Goal: Task Accomplishment & Management: Manage account settings

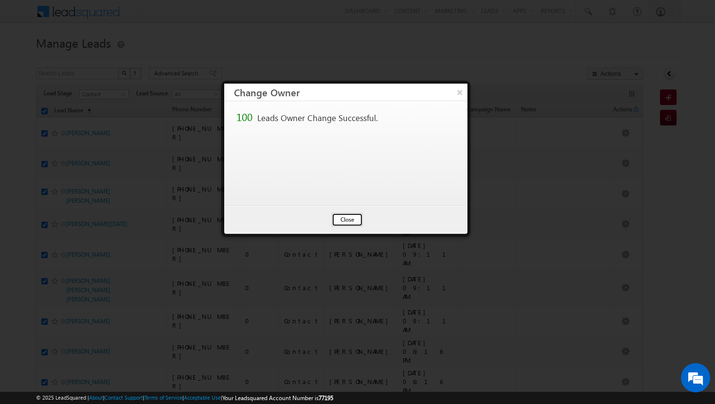
click at [353, 218] on button "Close" at bounding box center [347, 220] width 31 height 14
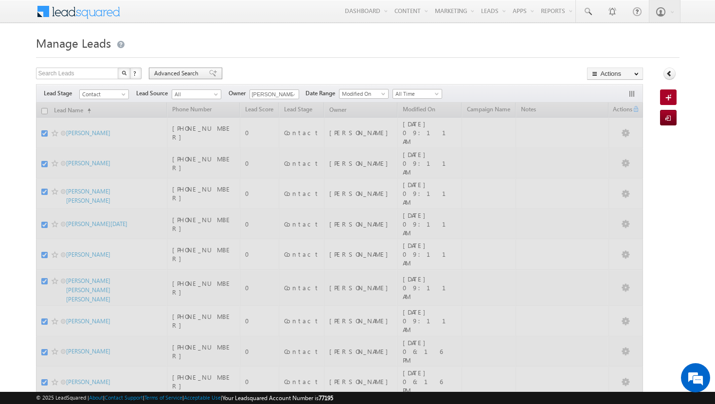
checkbox input "false"
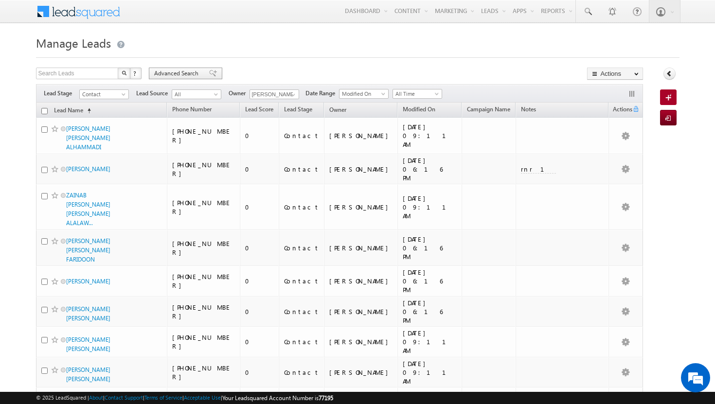
click at [193, 72] on span "Advanced Search" at bounding box center [177, 73] width 47 height 9
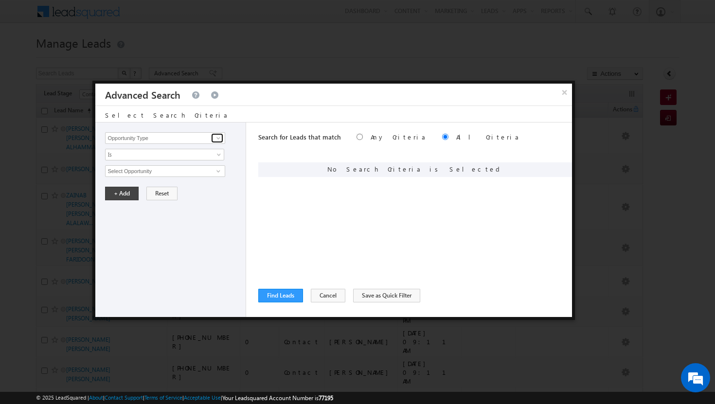
click at [216, 138] on span at bounding box center [219, 138] width 8 height 8
click at [137, 180] on link "Modified On" at bounding box center [165, 178] width 120 height 11
type input "Modified On"
click at [133, 172] on span "All Time" at bounding box center [159, 171] width 106 height 9
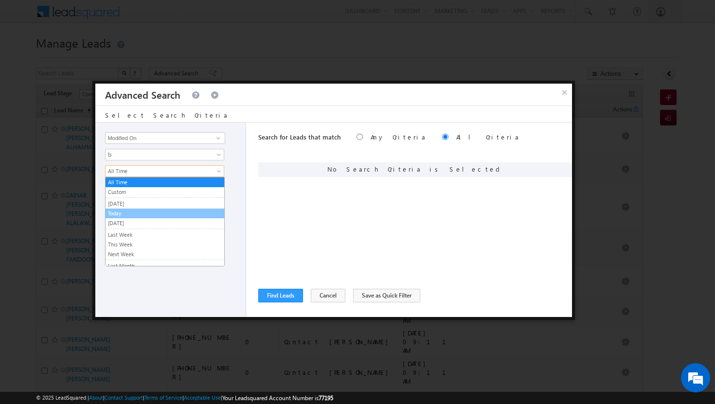
click at [125, 215] on link "Today" at bounding box center [165, 213] width 119 height 9
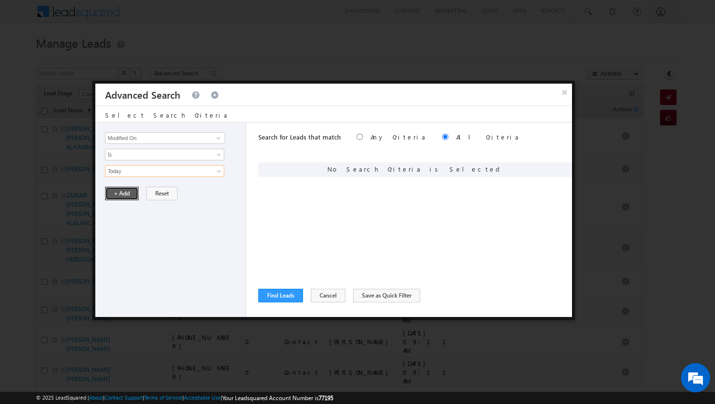
click at [122, 197] on button "+ Add" at bounding box center [122, 194] width 34 height 14
click at [214, 138] on link at bounding box center [217, 138] width 12 height 10
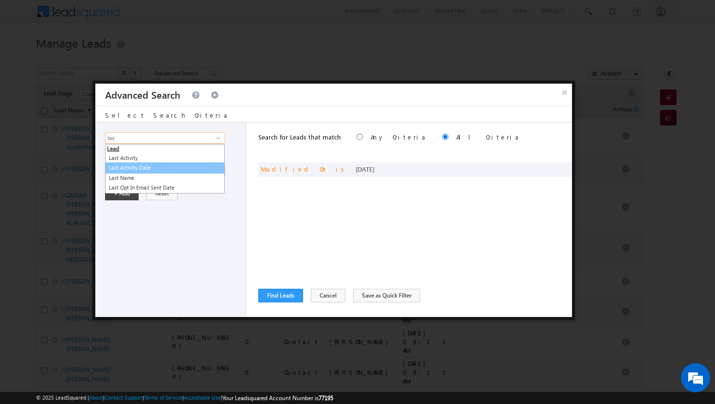
click at [145, 168] on link "Last Activity Date" at bounding box center [165, 167] width 120 height 11
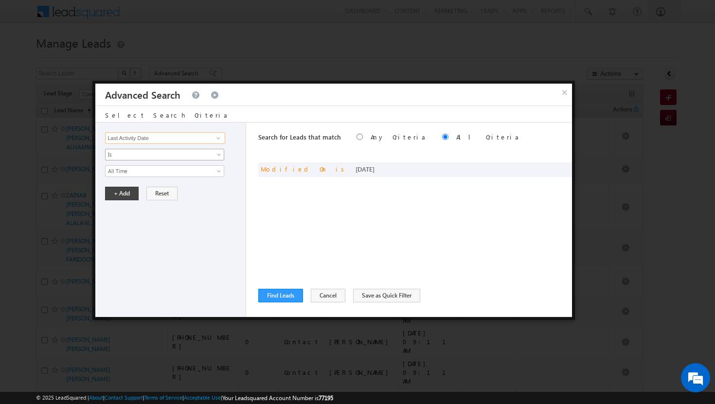
type input "Last Activity Date"
click at [198, 156] on span "Is" at bounding box center [159, 154] width 106 height 9
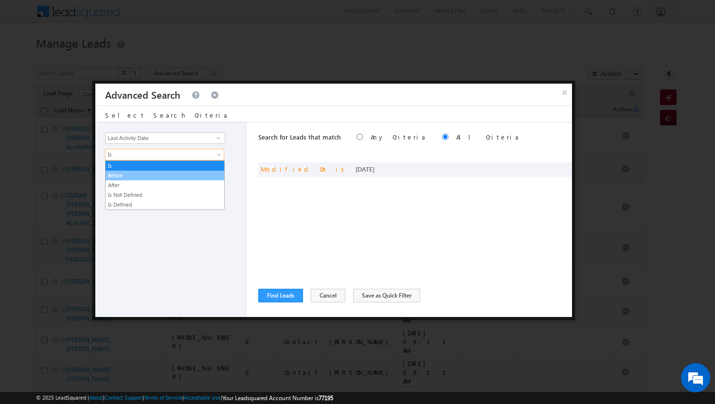
click at [158, 177] on link "Before" at bounding box center [165, 175] width 119 height 9
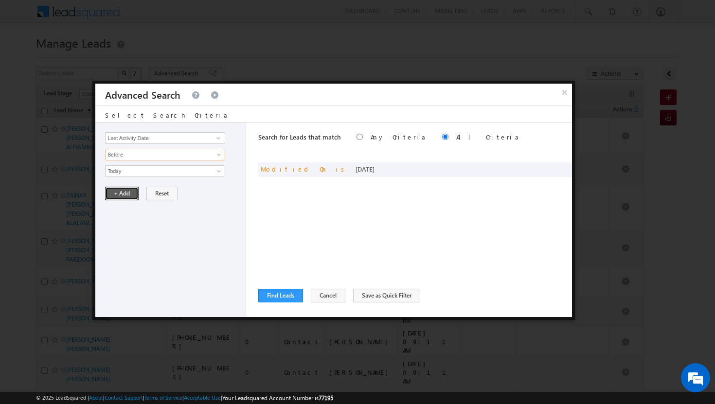
click at [126, 194] on button "+ Add" at bounding box center [122, 194] width 34 height 14
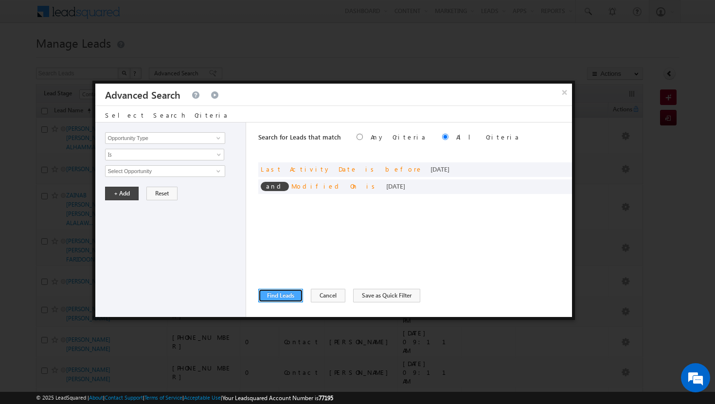
click at [281, 296] on button "Find Leads" at bounding box center [280, 296] width 45 height 14
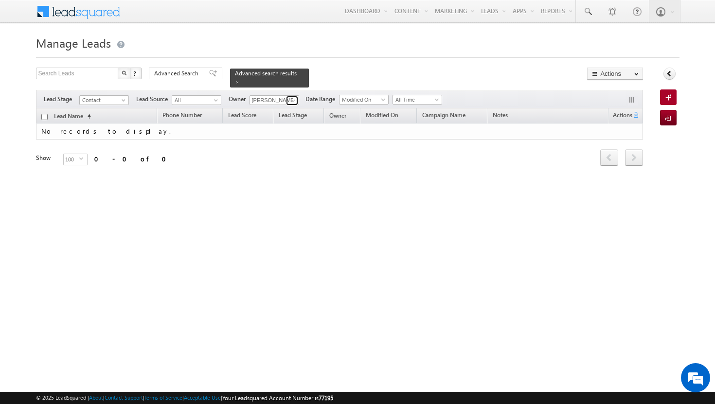
click at [292, 97] on span at bounding box center [293, 101] width 8 height 8
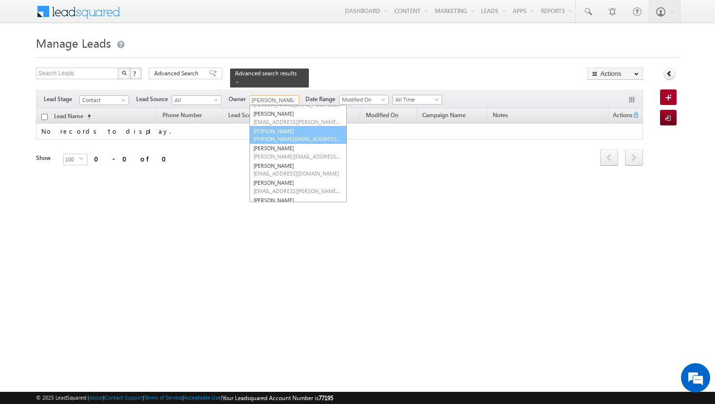
scroll to position [41, 0]
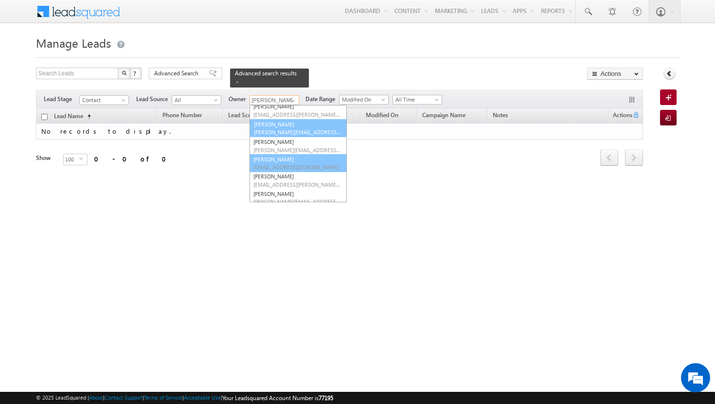
click at [278, 163] on span "[EMAIL_ADDRESS][DOMAIN_NAME]" at bounding box center [297, 166] width 88 height 7
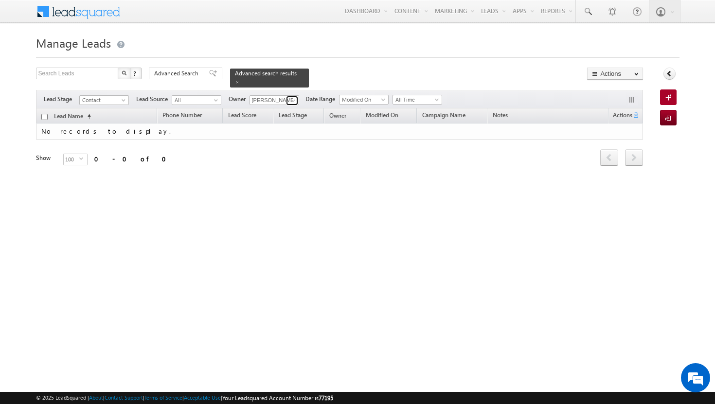
click at [293, 97] on span at bounding box center [293, 101] width 8 height 8
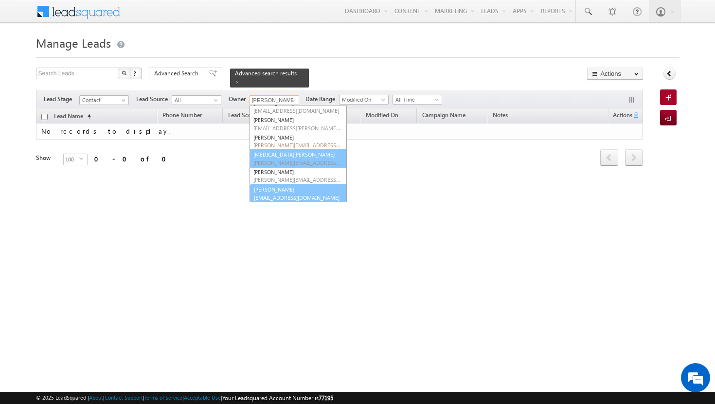
scroll to position [97, 0]
click at [284, 193] on span "[EMAIL_ADDRESS][DOMAIN_NAME]" at bounding box center [297, 196] width 88 height 7
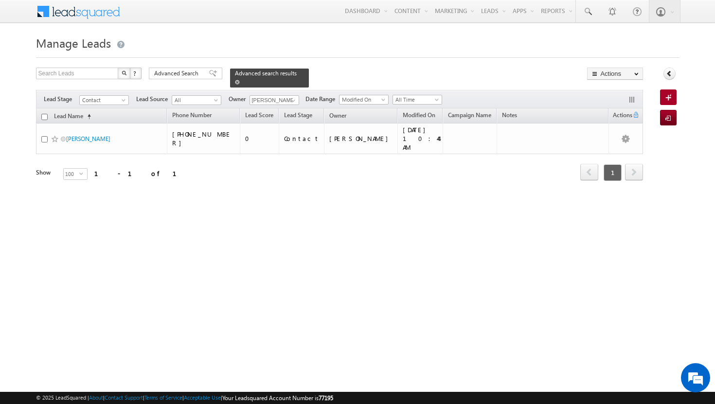
click at [240, 80] on span at bounding box center [237, 82] width 5 height 5
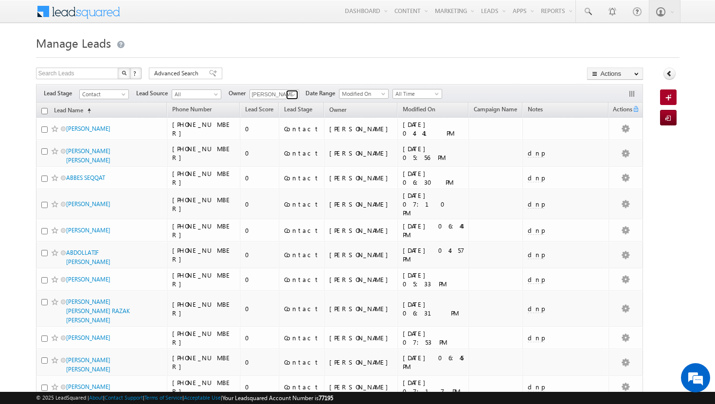
click at [294, 96] on span at bounding box center [293, 95] width 8 height 8
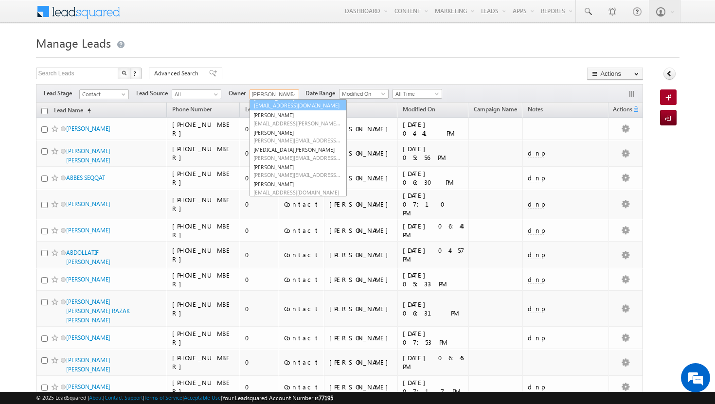
scroll to position [89, 0]
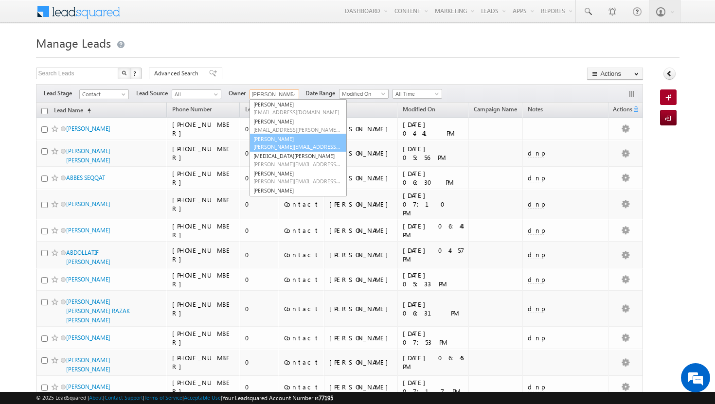
click at [288, 144] on span "[PERSON_NAME][EMAIL_ADDRESS][PERSON_NAME][DOMAIN_NAME]" at bounding box center [297, 146] width 88 height 7
type input "[PERSON_NAME]"
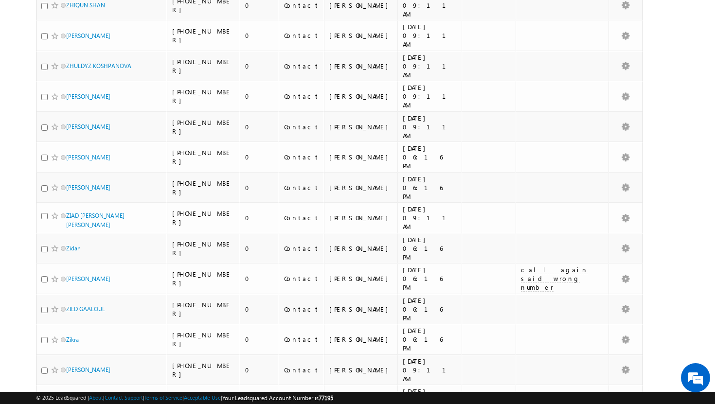
scroll to position [1162, 0]
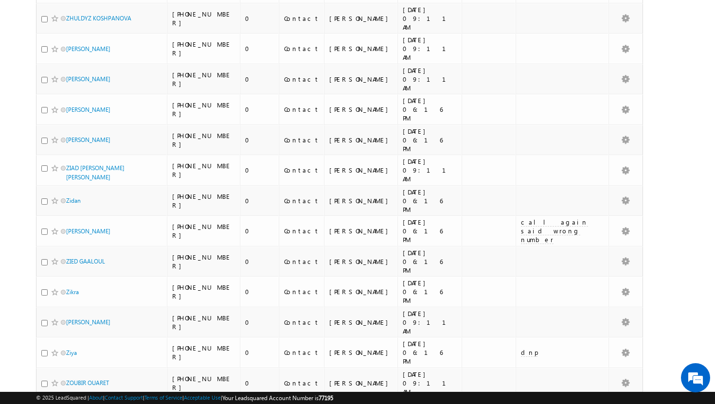
click at [70, 370] on li "25" at bounding box center [68, 368] width 23 height 10
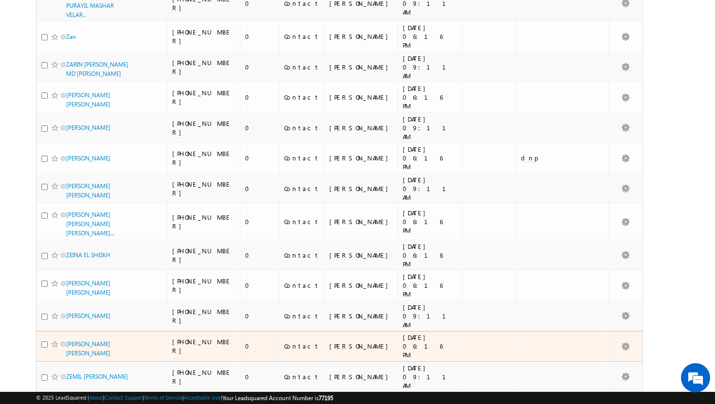
scroll to position [0, 0]
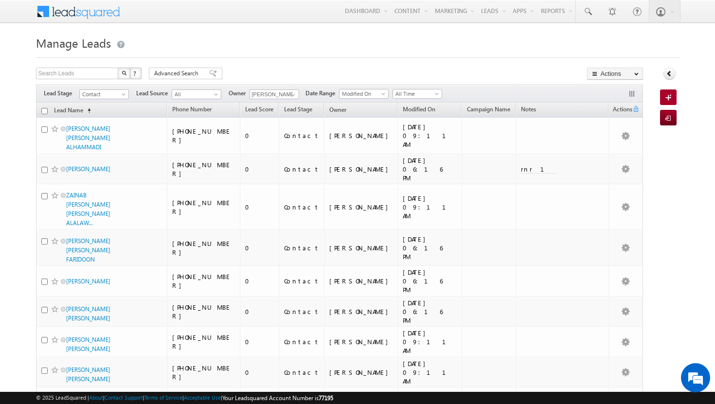
click at [45, 112] on input "checkbox" at bounding box center [44, 111] width 6 height 6
checkbox input "true"
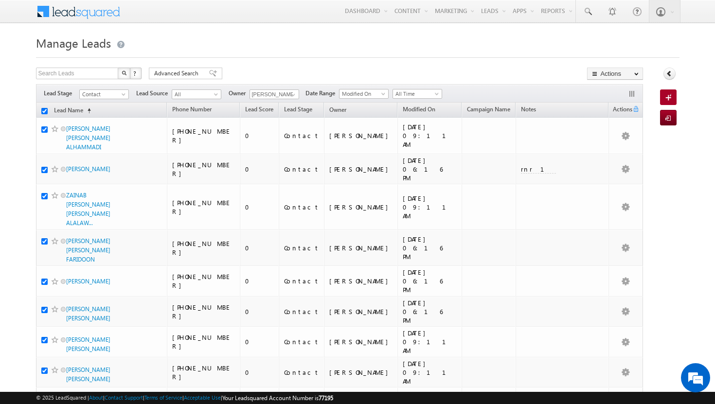
checkbox input "true"
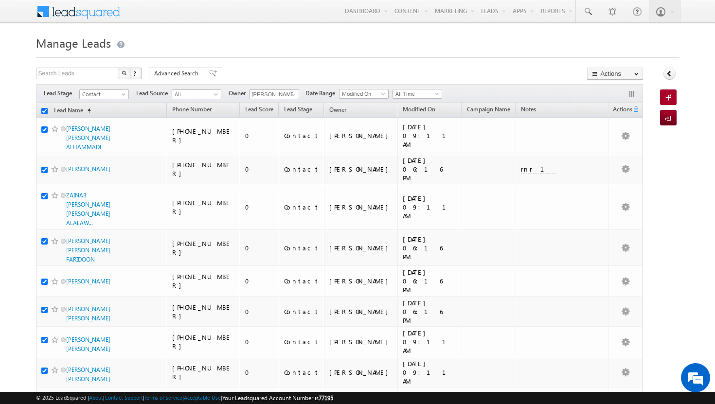
checkbox input "true"
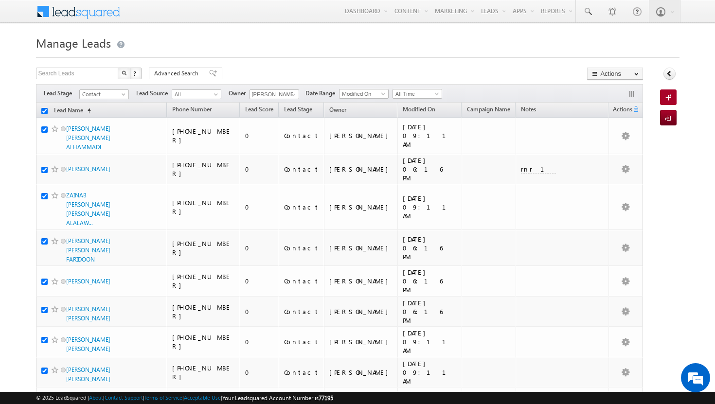
checkbox input "true"
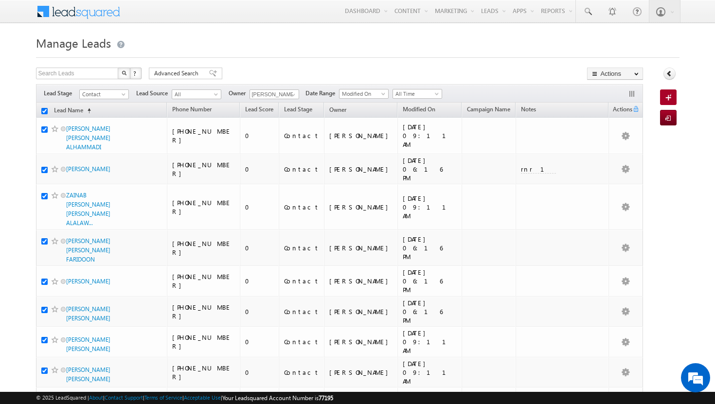
checkbox input "true"
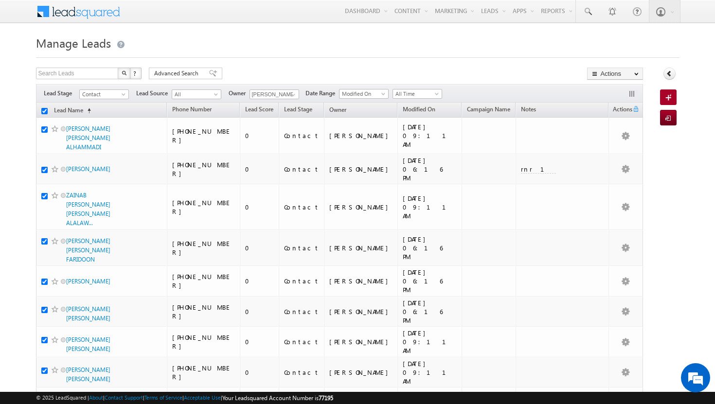
checkbox input "true"
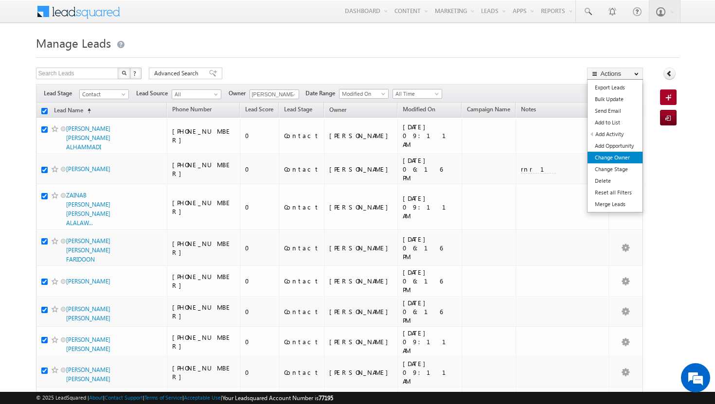
click at [620, 154] on link "Change Owner" at bounding box center [615, 158] width 55 height 12
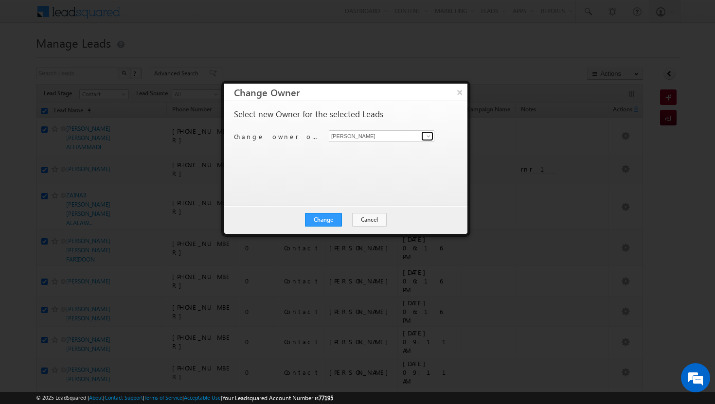
click at [432, 132] on span at bounding box center [429, 136] width 8 height 8
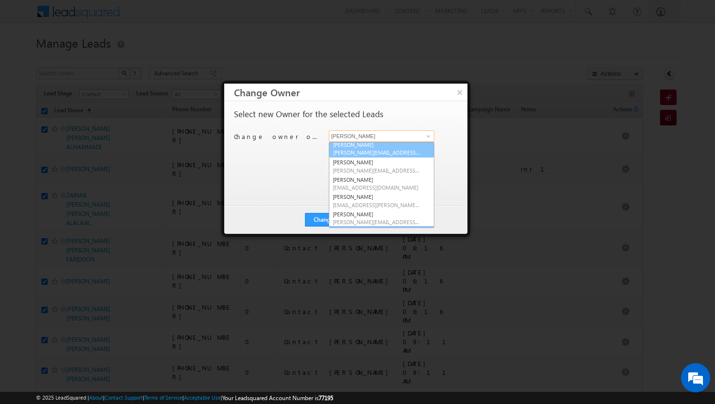
scroll to position [35, 0]
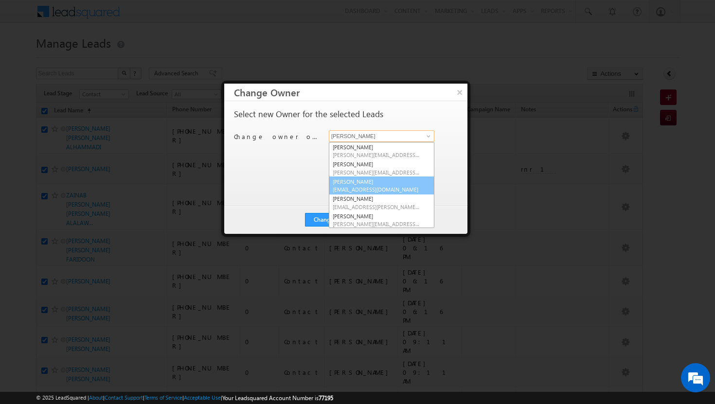
click at [377, 184] on link "Rohit Sinha rohit.sinha@indglobal.ae" at bounding box center [382, 186] width 106 height 18
type input "[PERSON_NAME]"
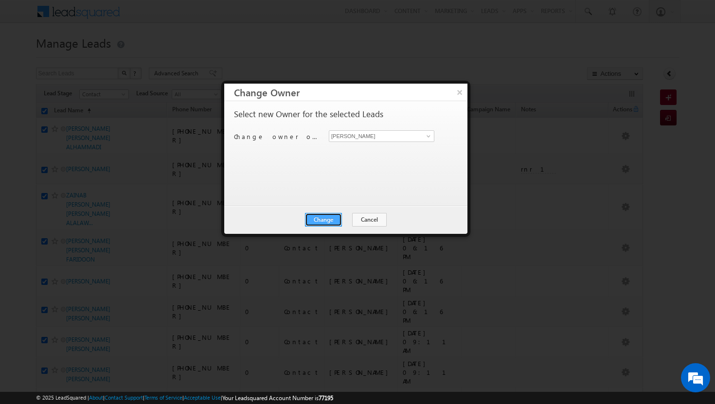
click at [334, 216] on button "Change" at bounding box center [323, 220] width 37 height 14
click at [348, 219] on button "Close" at bounding box center [347, 220] width 31 height 14
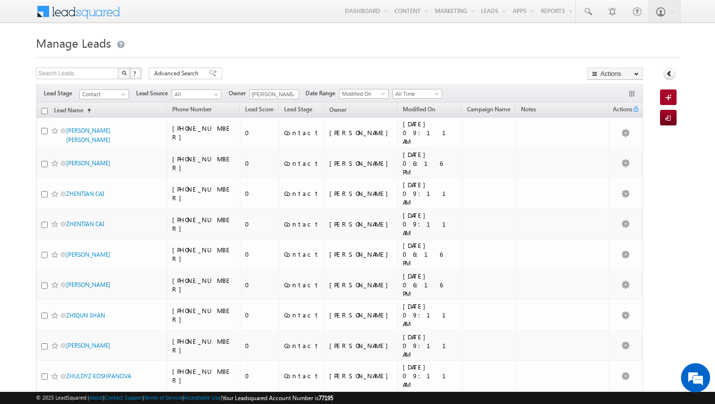
click at [44, 109] on input "checkbox" at bounding box center [44, 111] width 6 height 6
checkbox input "true"
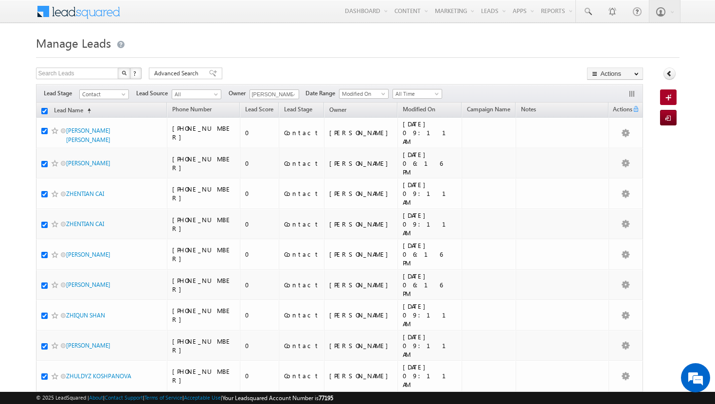
checkbox input "true"
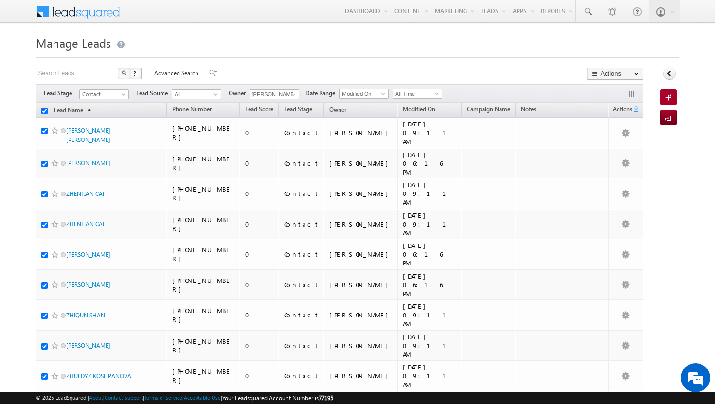
checkbox input "true"
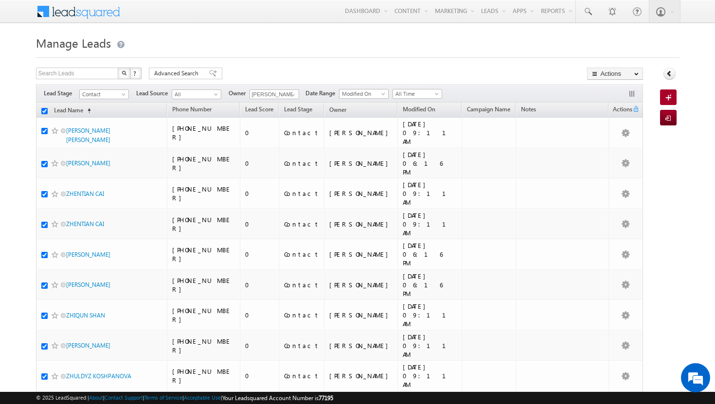
checkbox input "true"
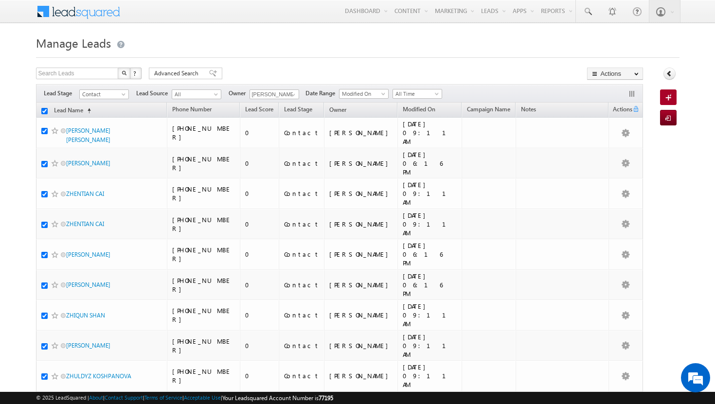
checkbox input "true"
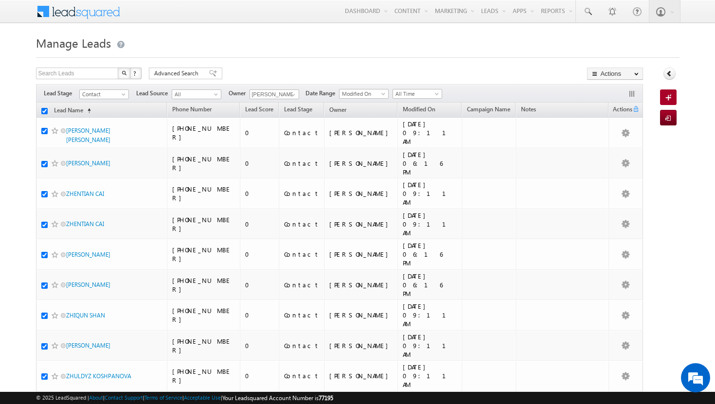
checkbox input "true"
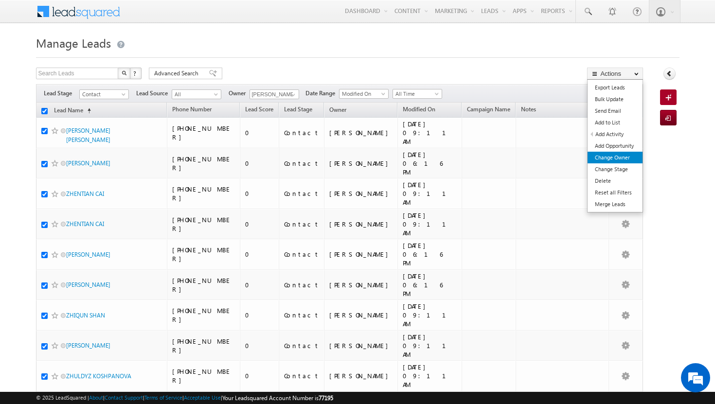
click at [621, 161] on link "Change Owner" at bounding box center [615, 158] width 55 height 12
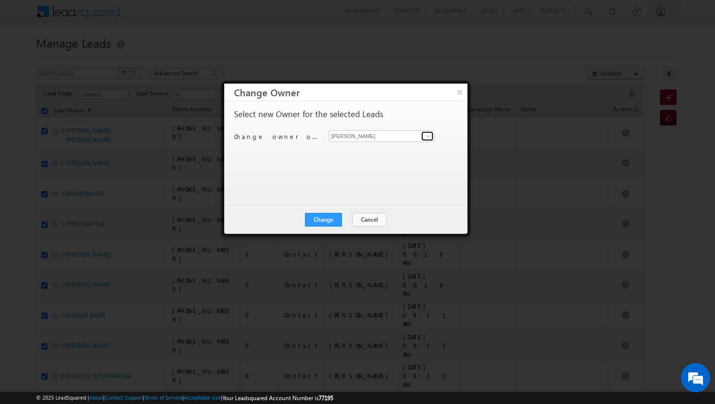
click at [432, 135] on span at bounding box center [429, 136] width 8 height 8
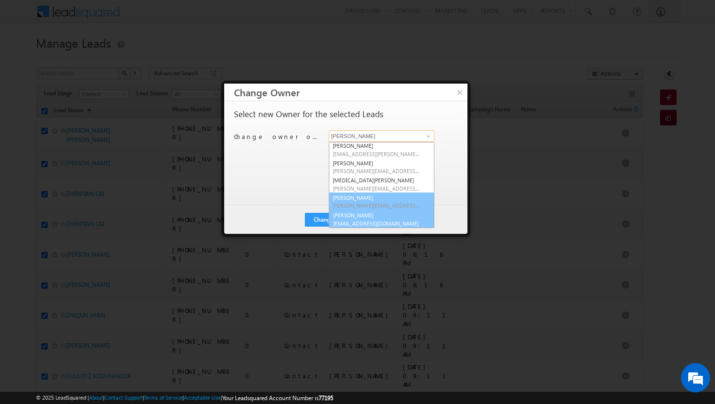
scroll to position [88, 0]
click at [369, 216] on link "vikram kumar vikram.kumar@indglobal.ae" at bounding box center [382, 218] width 106 height 18
type input "[PERSON_NAME]"
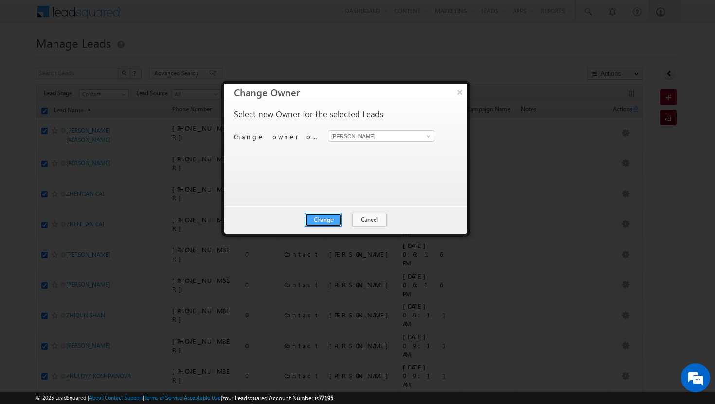
click at [338, 217] on button "Change" at bounding box center [323, 220] width 37 height 14
click at [347, 217] on button "Close" at bounding box center [347, 220] width 31 height 14
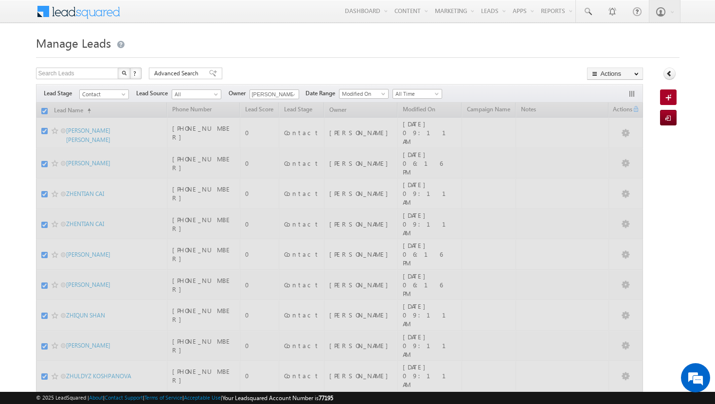
checkbox input "false"
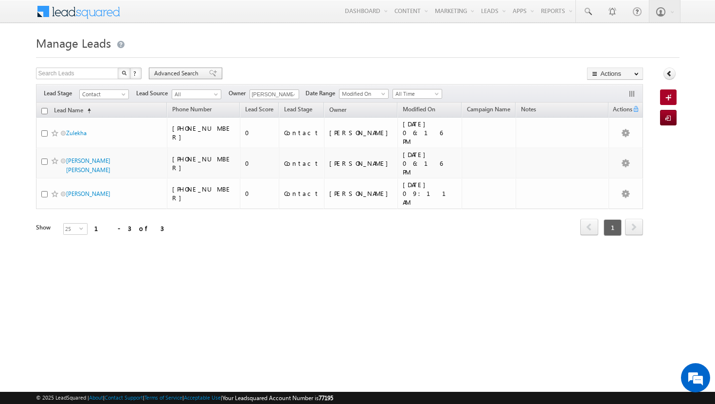
click at [200, 73] on div "Advanced Search" at bounding box center [185, 74] width 73 height 12
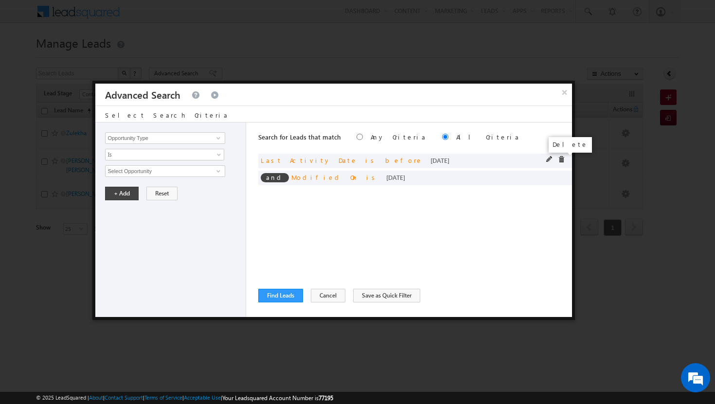
click at [563, 159] on span at bounding box center [561, 159] width 7 height 7
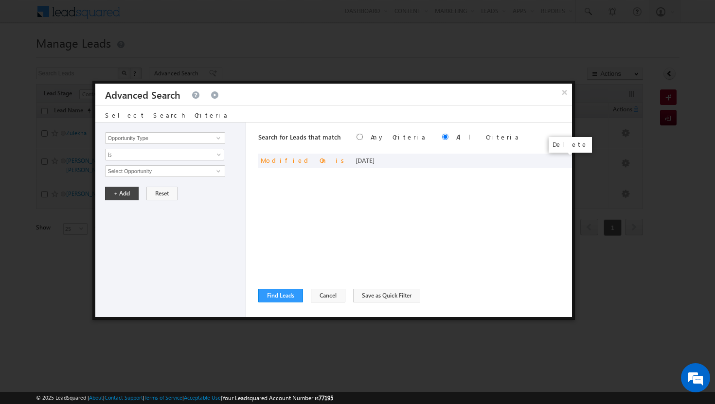
click at [0, 0] on span at bounding box center [0, 0] width 0 height 0
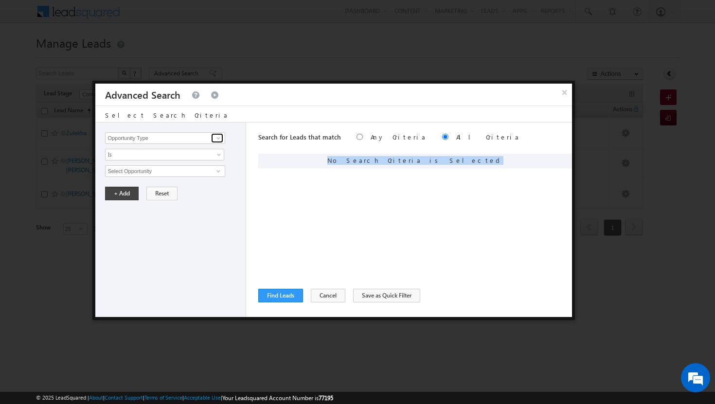
click at [221, 139] on span at bounding box center [219, 138] width 8 height 8
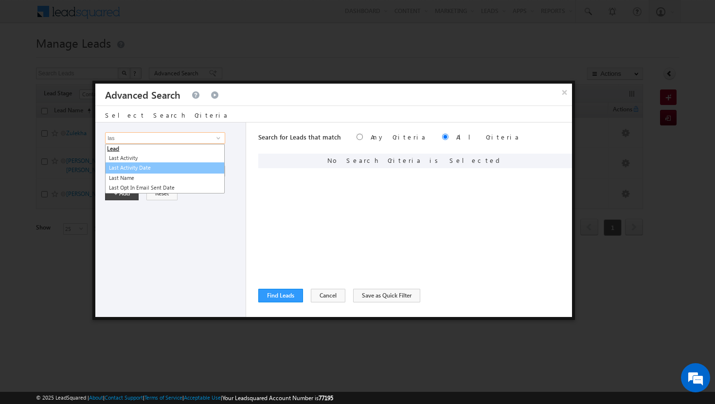
click at [173, 167] on link "Last Activity Date" at bounding box center [165, 167] width 120 height 11
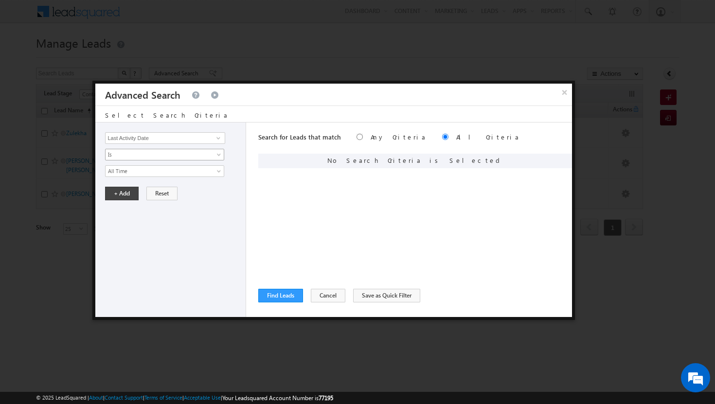
click at [220, 154] on span at bounding box center [220, 157] width 8 height 8
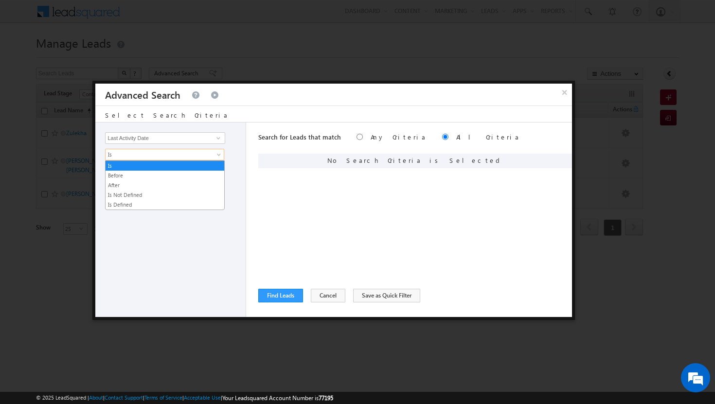
click at [241, 146] on div "Opportunity Type Lead Activity Task Sales Group Prospect Id Address 1 Address 2…" at bounding box center [170, 220] width 151 height 195
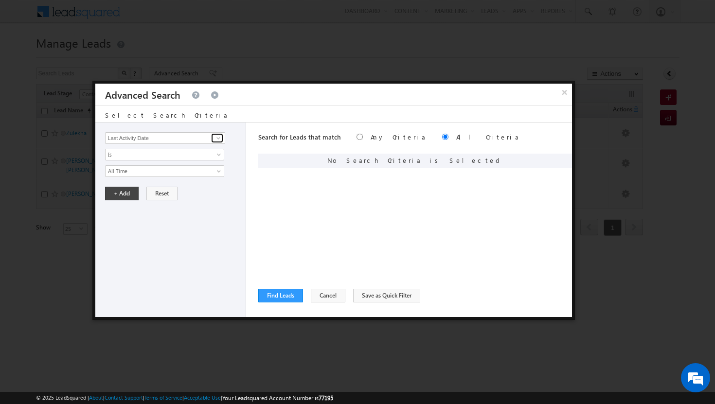
click at [218, 137] on span at bounding box center [219, 138] width 8 height 8
click at [163, 178] on link "Modified On" at bounding box center [165, 178] width 120 height 11
type input "Modified On"
click at [130, 193] on button "+ Add" at bounding box center [122, 194] width 34 height 14
click at [221, 140] on span at bounding box center [219, 138] width 8 height 8
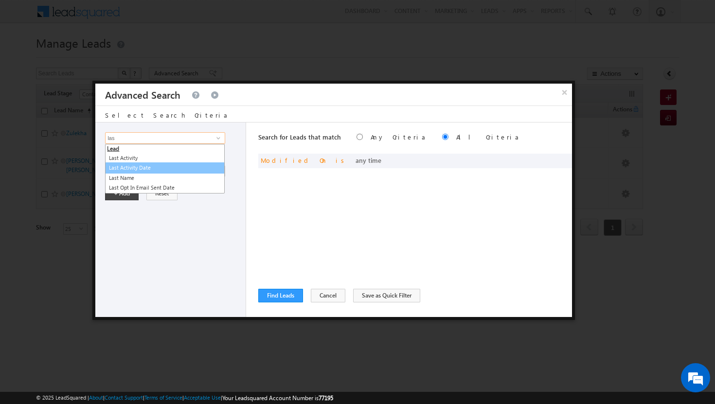
click at [191, 168] on link "Last Activity Date" at bounding box center [165, 167] width 120 height 11
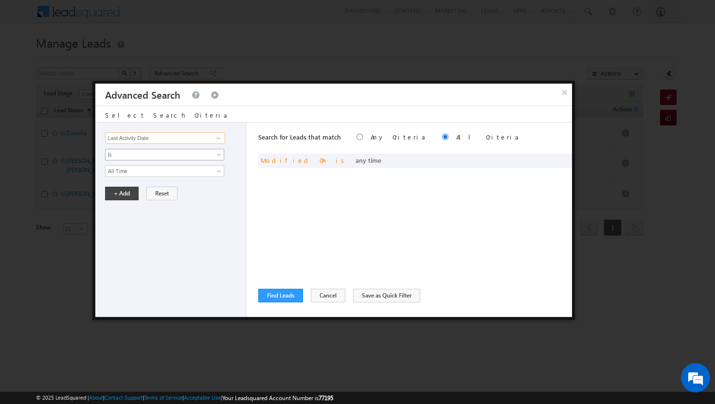
type input "Last Activity Date"
click at [218, 156] on span at bounding box center [220, 157] width 8 height 8
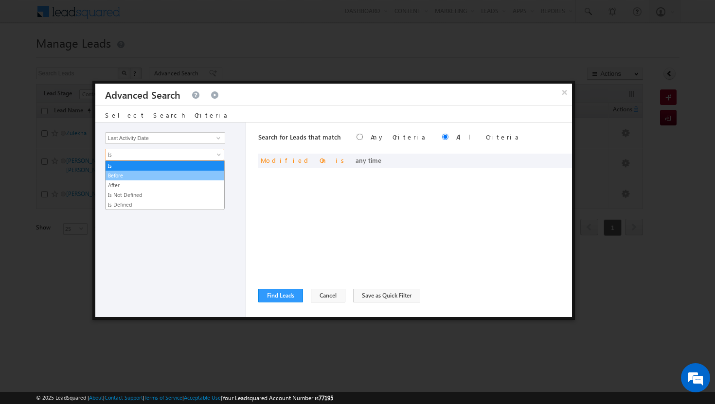
click at [193, 176] on link "Before" at bounding box center [165, 175] width 119 height 9
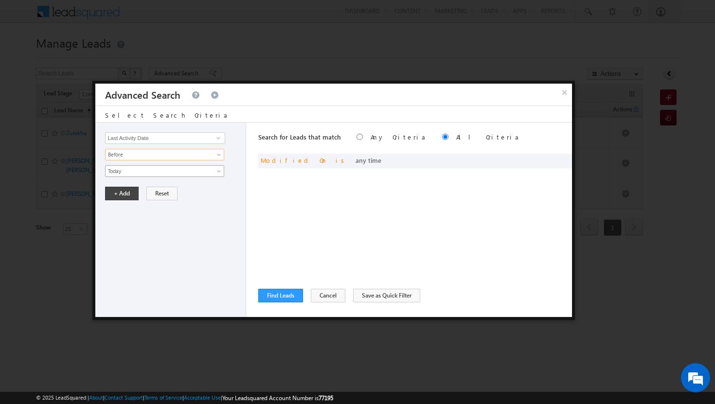
click at [212, 170] on link "Today" at bounding box center [164, 171] width 119 height 12
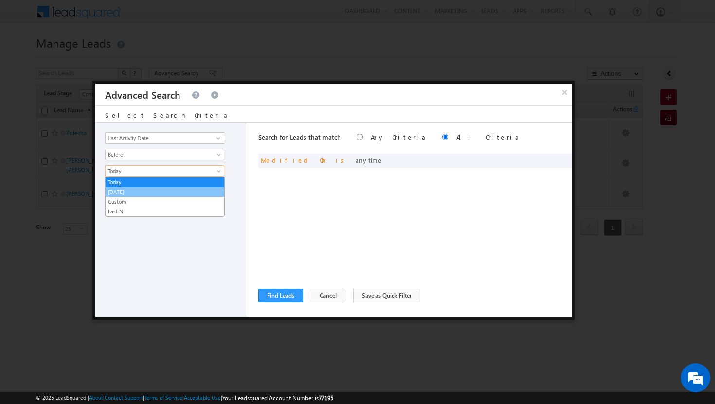
click at [173, 192] on link "[DATE]" at bounding box center [165, 192] width 119 height 9
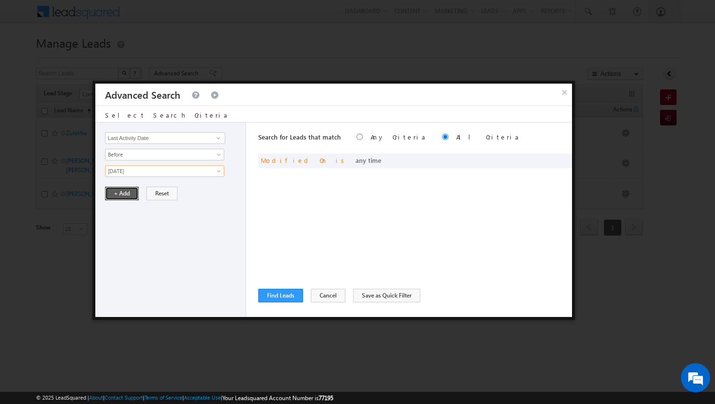
click at [130, 193] on button "+ Add" at bounding box center [122, 194] width 34 height 14
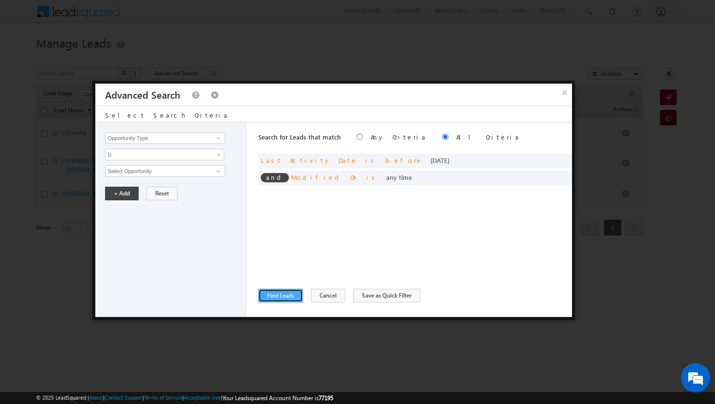
click at [273, 293] on button "Find Leads" at bounding box center [280, 296] width 45 height 14
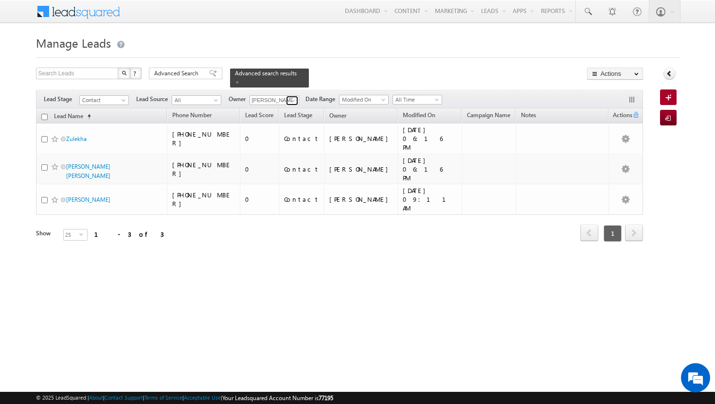
click at [295, 97] on span at bounding box center [293, 101] width 8 height 8
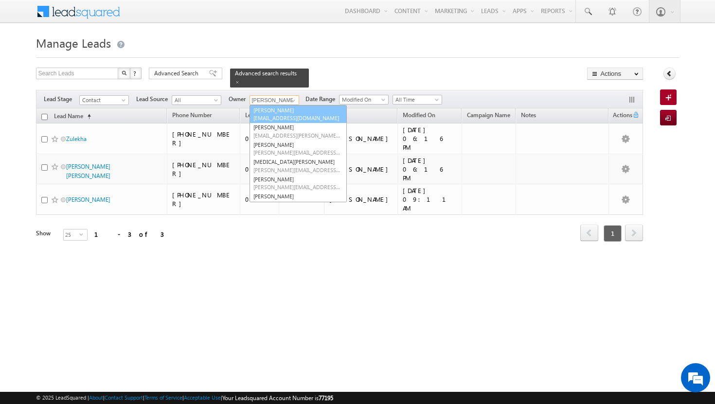
scroll to position [0, 0]
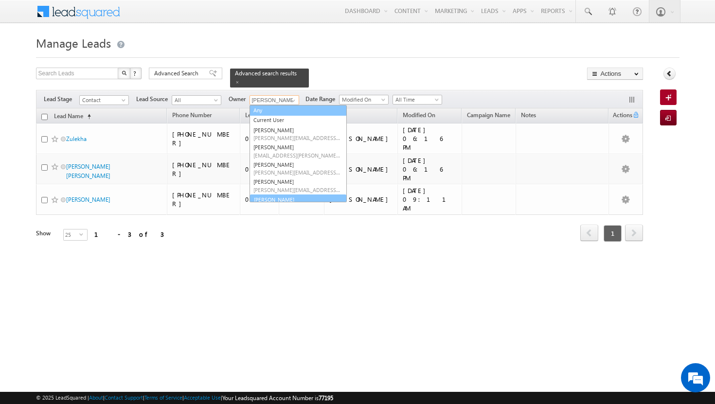
click at [290, 105] on link "Any" at bounding box center [298, 110] width 97 height 11
type input "Any"
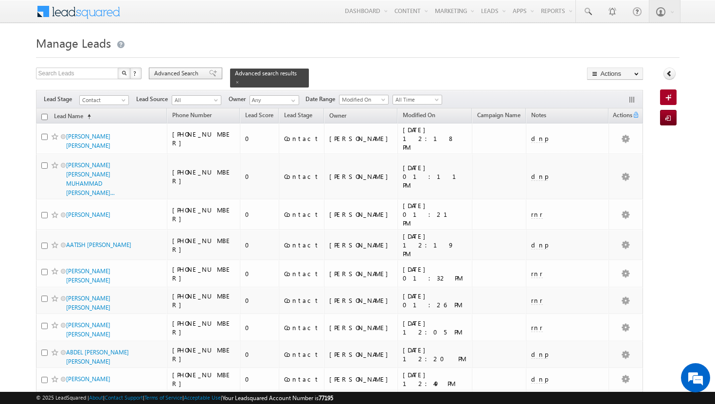
click at [201, 73] on div "Advanced Search" at bounding box center [185, 74] width 73 height 12
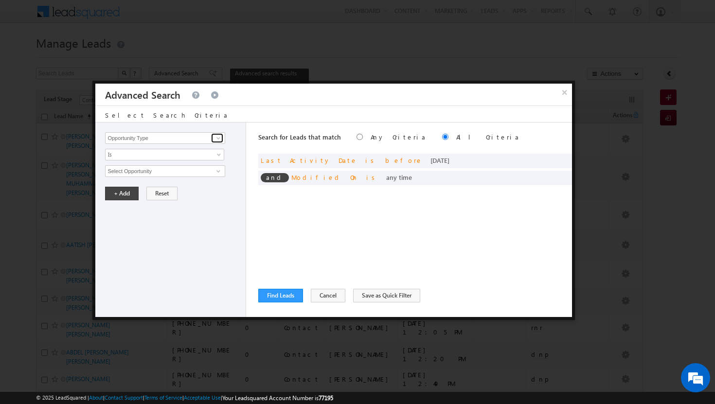
click at [218, 133] on link at bounding box center [217, 138] width 12 height 10
click at [173, 158] on link "Owner" at bounding box center [165, 158] width 120 height 11
type input "Owner"
click at [206, 158] on span "Is" at bounding box center [159, 154] width 106 height 9
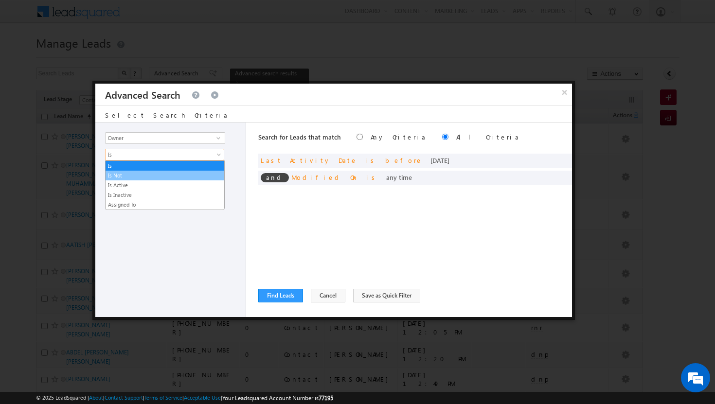
click at [187, 173] on link "Is Not" at bounding box center [165, 175] width 119 height 9
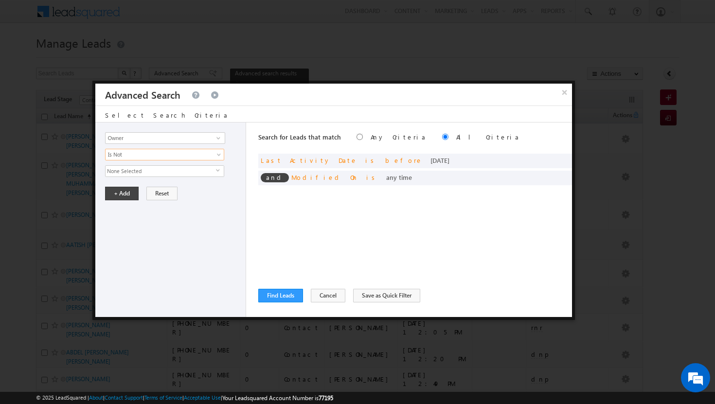
click at [206, 168] on span "None Selected" at bounding box center [161, 171] width 110 height 11
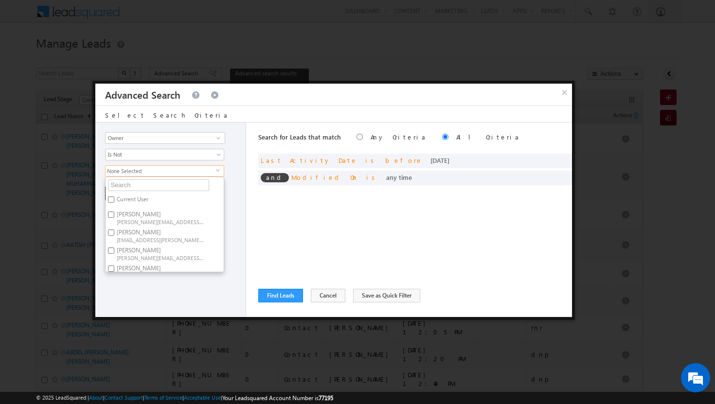
click at [133, 199] on label "Current User" at bounding box center [132, 201] width 53 height 15
click at [114, 199] on input "Current User" at bounding box center [111, 200] width 6 height 6
checkbox input "true"
click at [147, 270] on label "Basila Tp basila.tp@indglobal.ae" at bounding box center [160, 272] width 108 height 18
click at [114, 270] on input "Basila Tp basila.tp@indglobal.ae" at bounding box center [111, 269] width 6 height 6
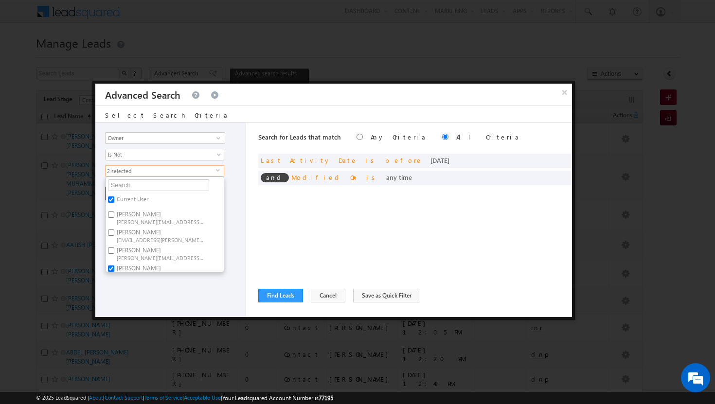
click at [133, 267] on label "Basila Tp basila.tp@indglobal.ae" at bounding box center [160, 272] width 108 height 18
click at [114, 267] on input "Basila Tp basila.tp@indglobal.ae" at bounding box center [111, 269] width 6 height 6
checkbox input "false"
click at [139, 281] on div "Opportunity Type Lead Activity Task Sales Group Prospect Id Address 1 Address 2…" at bounding box center [170, 220] width 151 height 195
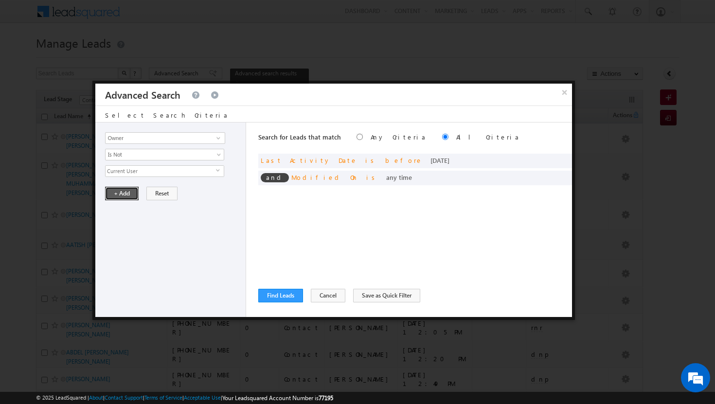
click at [121, 194] on button "+ Add" at bounding box center [122, 194] width 34 height 14
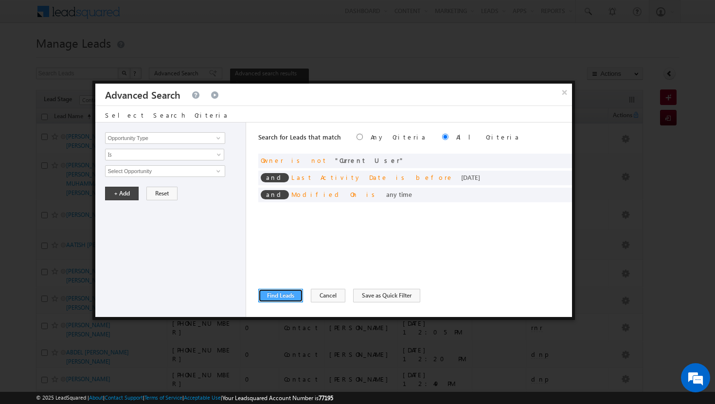
click at [276, 298] on button "Find Leads" at bounding box center [280, 296] width 45 height 14
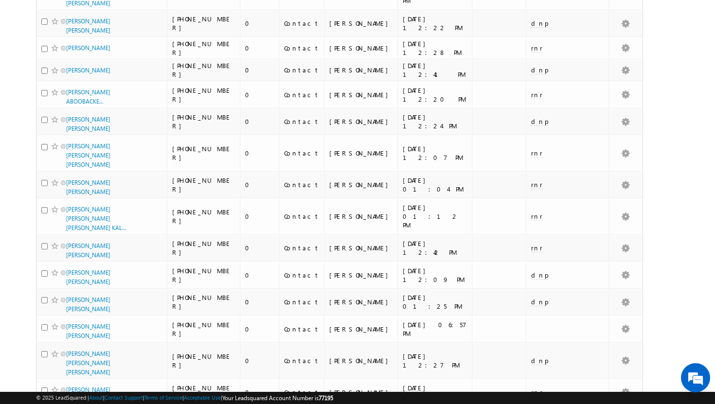
scroll to position [479, 0]
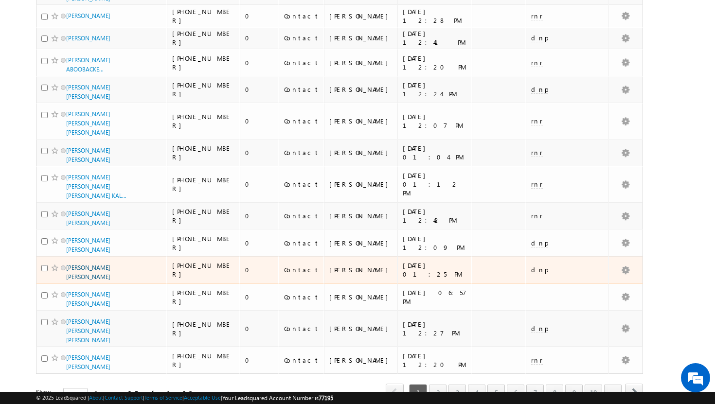
click at [82, 264] on link "ABDUL NASIR MUHAMMAD ABDULLAH" at bounding box center [88, 272] width 44 height 17
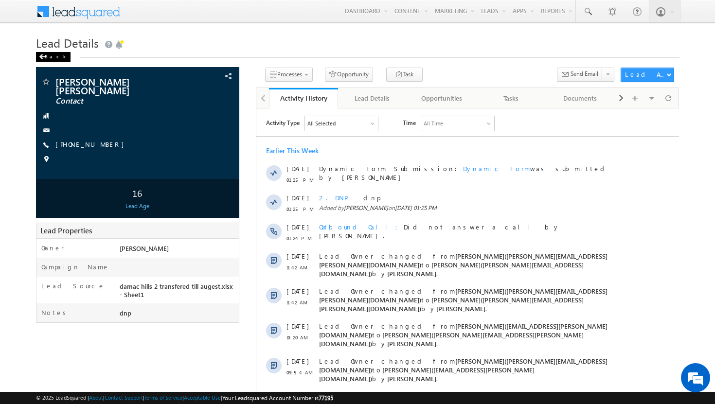
click at [41, 54] on div "Back" at bounding box center [53, 57] width 35 height 10
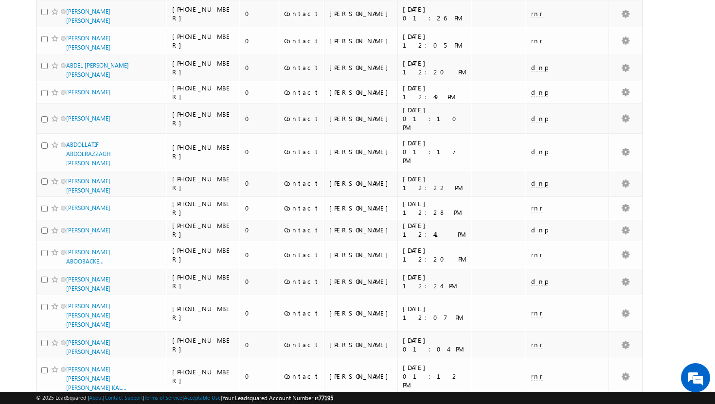
scroll to position [479, 0]
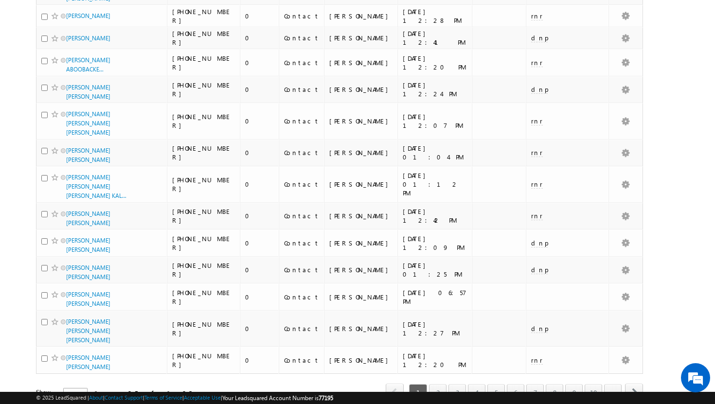
click at [79, 391] on span "select" at bounding box center [83, 393] width 8 height 4
click at [66, 389] on li "100" at bounding box center [68, 387] width 23 height 10
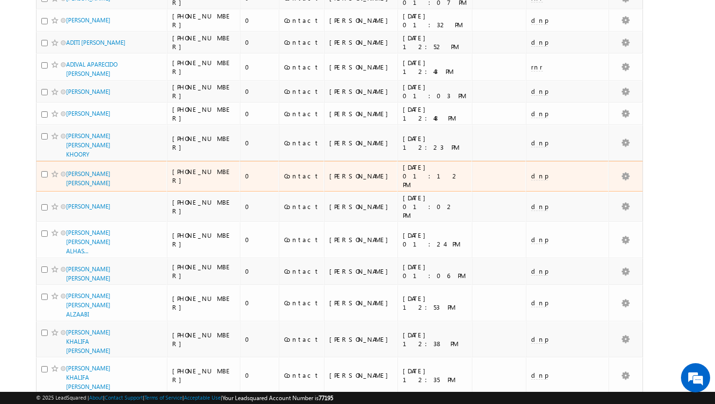
scroll to position [2540, 0]
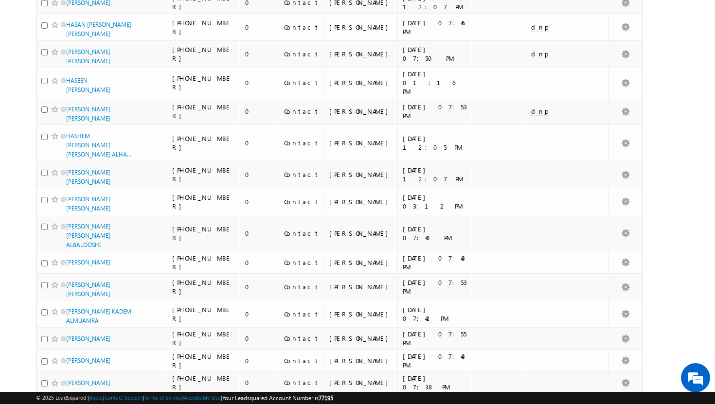
scroll to position [0, 0]
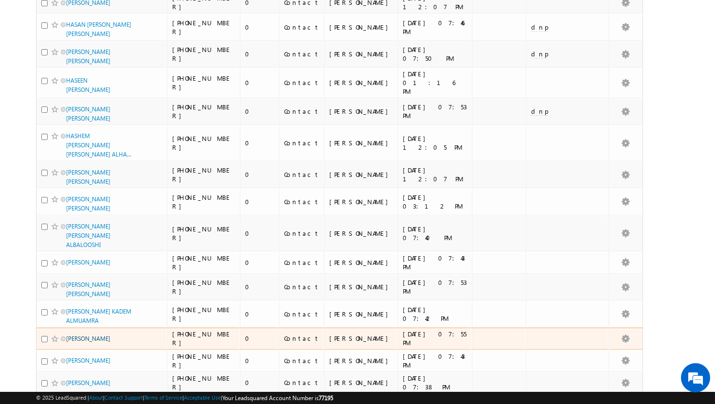
click at [99, 335] on link "[PERSON_NAME]" at bounding box center [88, 338] width 44 height 7
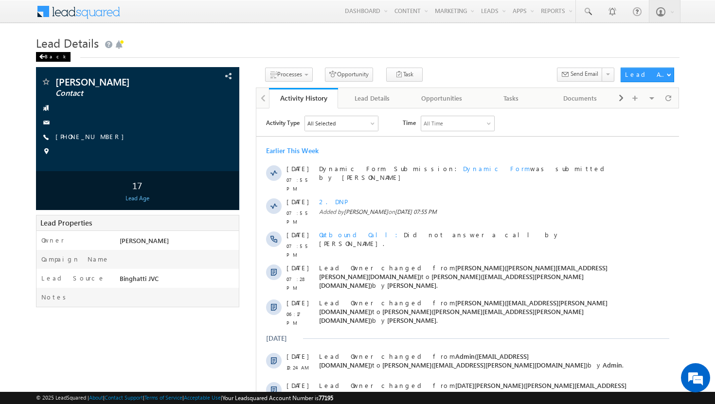
click at [45, 56] on div "Back" at bounding box center [53, 57] width 35 height 10
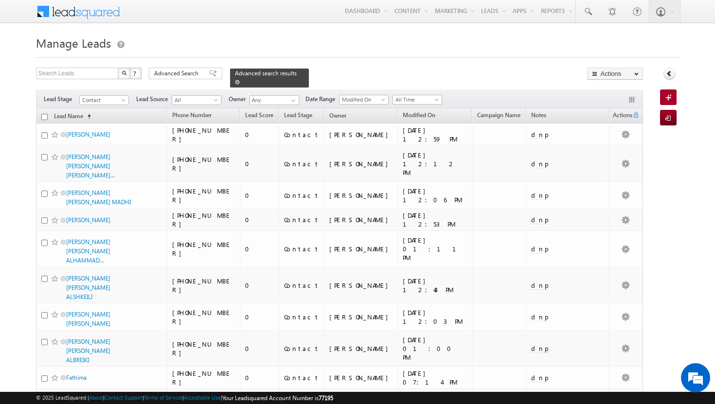
click at [240, 80] on span at bounding box center [237, 82] width 5 height 5
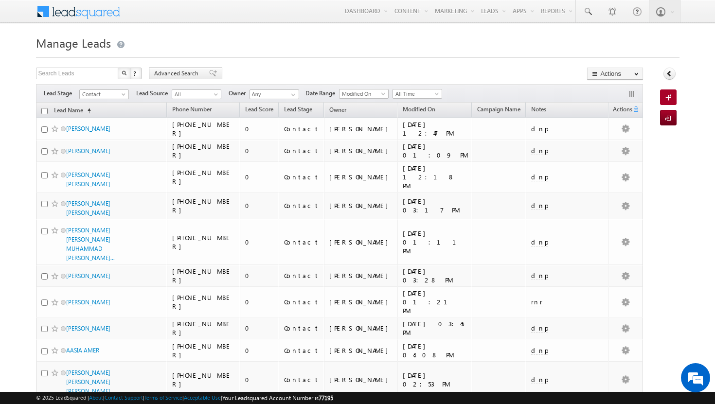
click at [176, 74] on span "Advanced Search" at bounding box center [177, 73] width 47 height 9
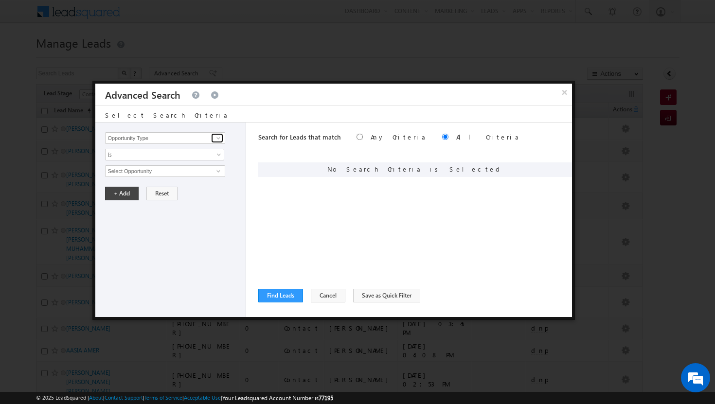
click at [218, 138] on span at bounding box center [219, 138] width 8 height 8
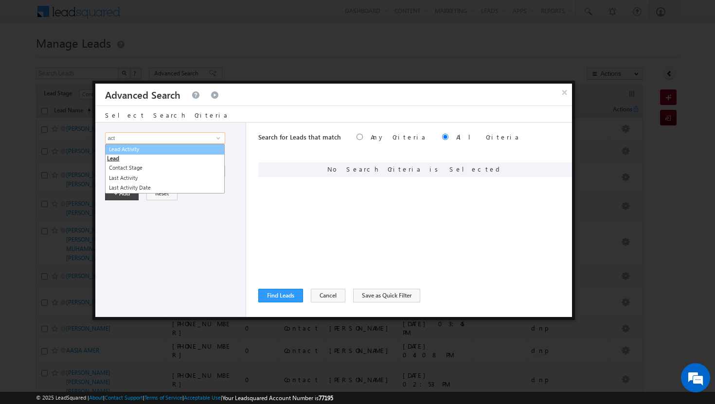
click at [150, 148] on link "Lead Activity" at bounding box center [165, 149] width 120 height 11
type input "Lead Activity"
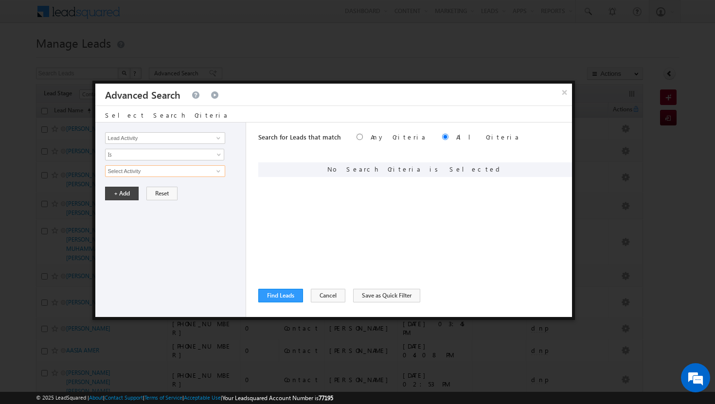
click at [223, 169] on input "Select Activity" at bounding box center [165, 171] width 120 height 12
click at [217, 173] on span at bounding box center [219, 171] width 8 height 8
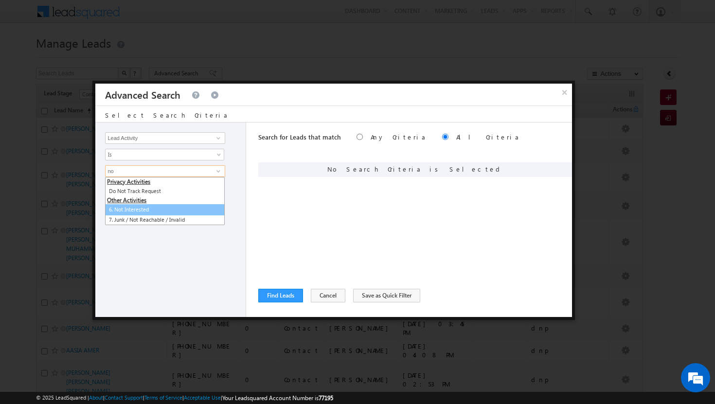
click at [143, 210] on link "6. Not Interested" at bounding box center [165, 209] width 120 height 11
type input "6. Not Interested"
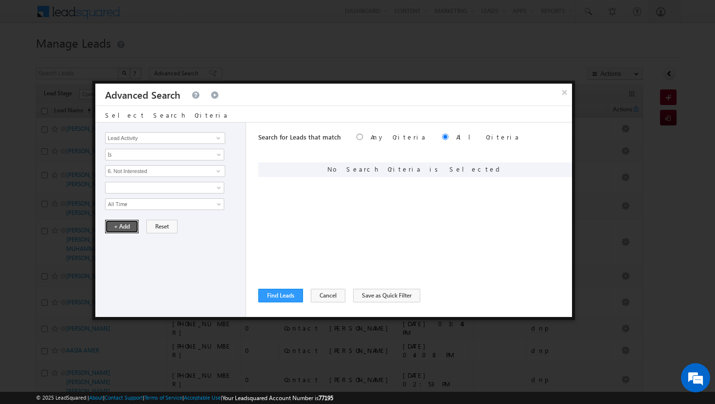
click at [125, 224] on button "+ Add" at bounding box center [122, 227] width 34 height 14
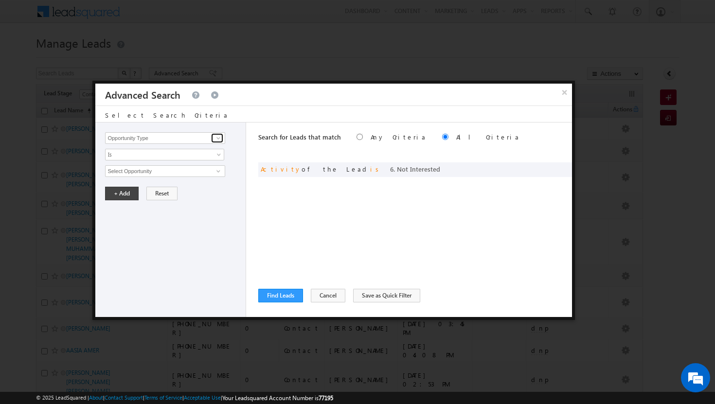
click at [216, 137] on span at bounding box center [219, 138] width 8 height 8
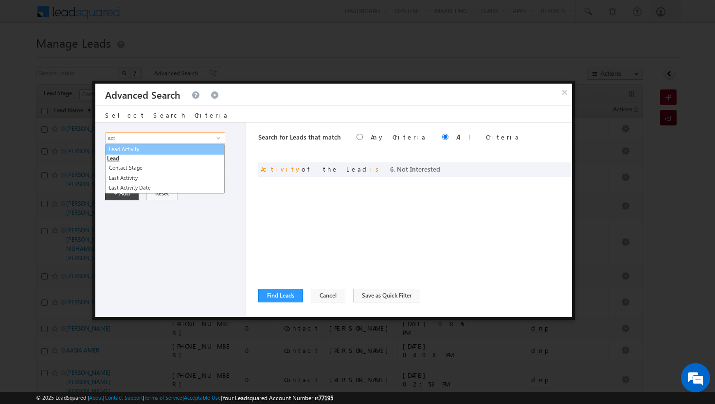
click at [178, 150] on link "Lead Activity" at bounding box center [165, 149] width 120 height 11
type input "Lead Activity"
click at [221, 170] on span at bounding box center [219, 171] width 8 height 8
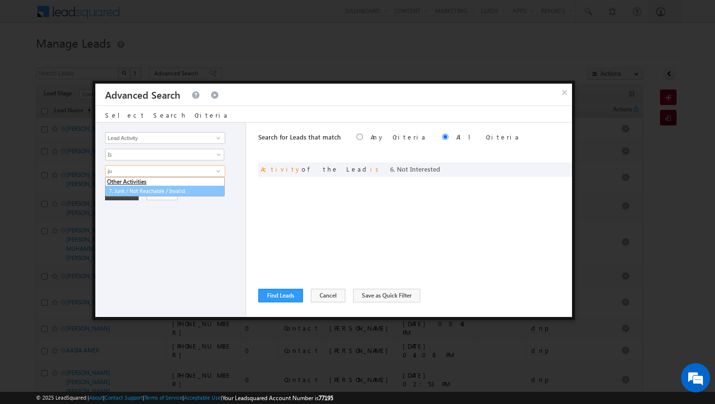
click at [182, 190] on link "7. Junk / Not Reachable / Invalid" at bounding box center [165, 191] width 120 height 11
type input "7. Junk / Not Reachable / Invalid"
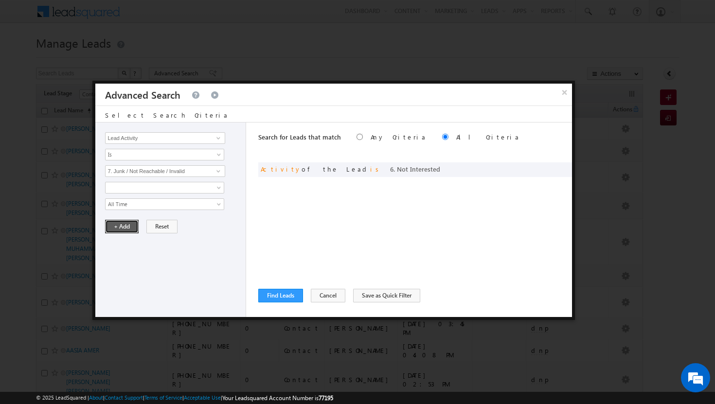
click at [125, 230] on button "+ Add" at bounding box center [122, 227] width 34 height 14
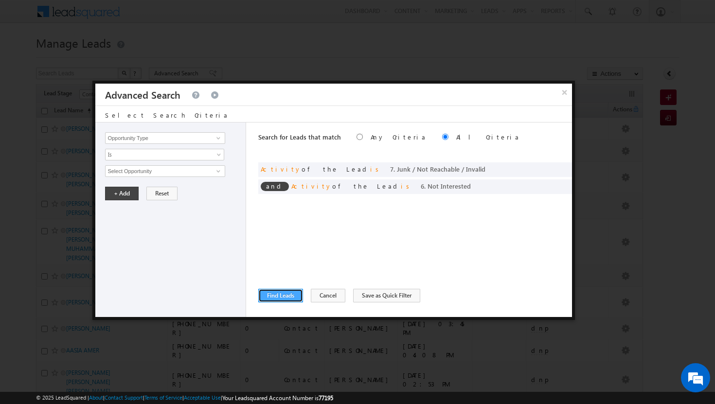
click at [279, 298] on button "Find Leads" at bounding box center [280, 296] width 45 height 14
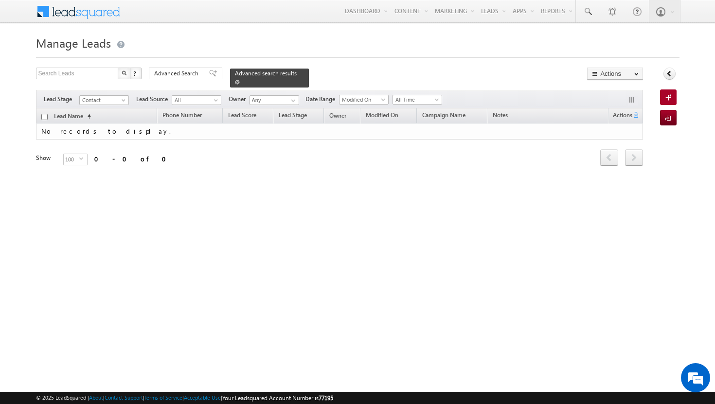
click at [240, 80] on span at bounding box center [237, 82] width 5 height 5
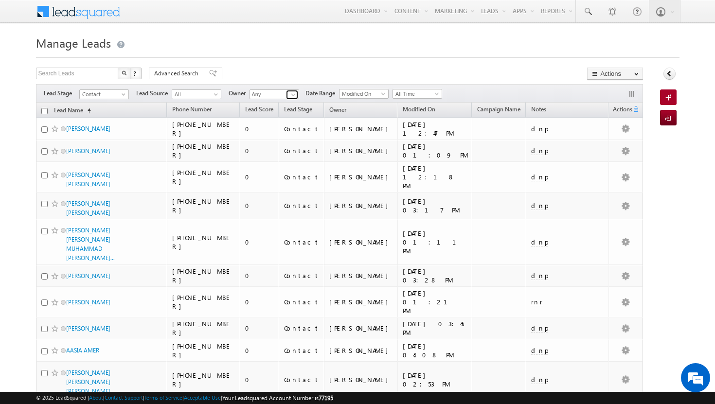
click at [294, 95] on span at bounding box center [293, 95] width 8 height 8
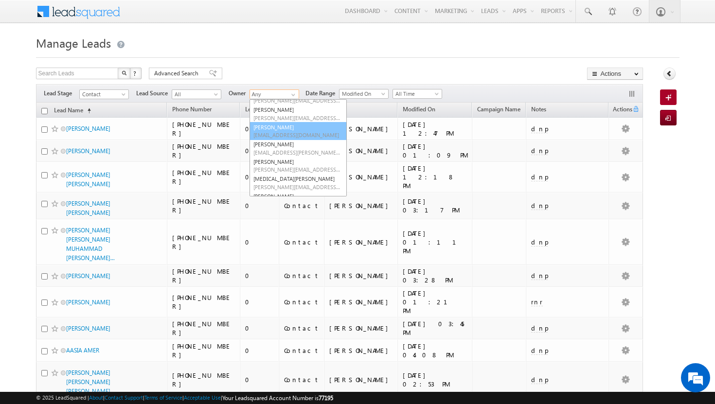
scroll to position [96, 0]
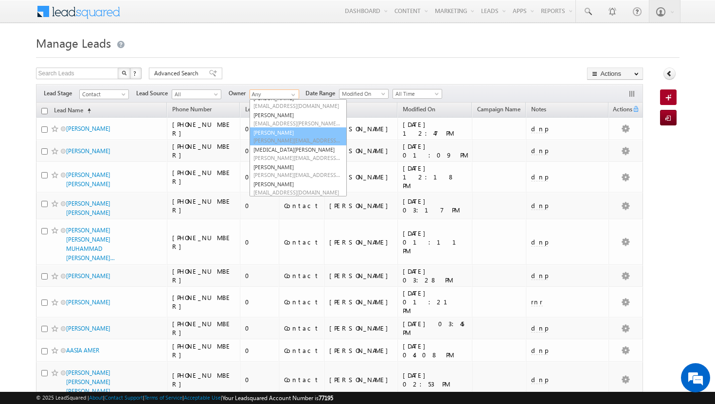
click at [278, 137] on span "[PERSON_NAME][EMAIL_ADDRESS][PERSON_NAME][DOMAIN_NAME]" at bounding box center [297, 140] width 88 height 7
type input "[PERSON_NAME]"
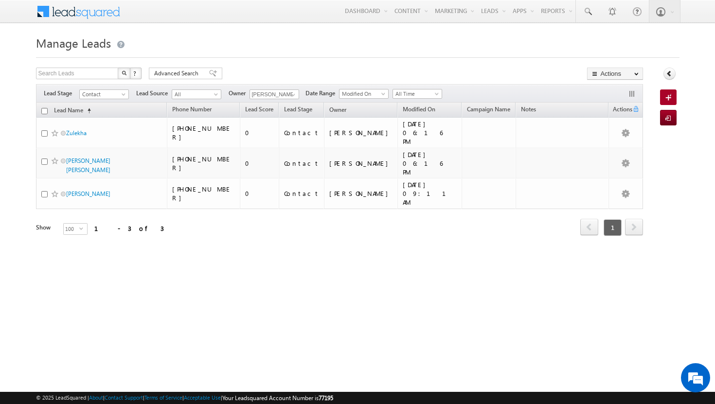
click at [306, 209] on div "Refresh first prev 1 next last 1 - 3 of 3" at bounding box center [340, 223] width 608 height 28
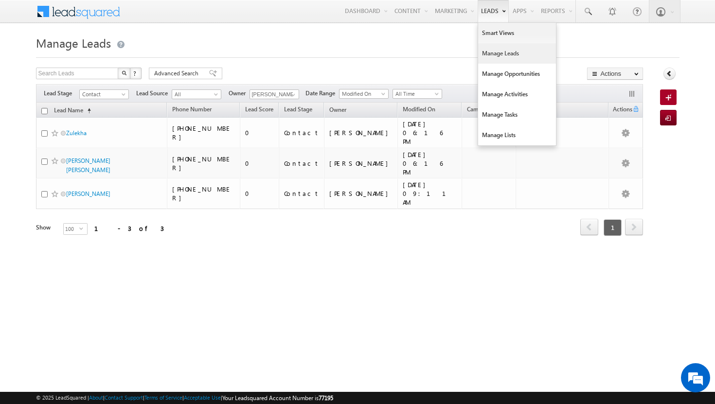
click at [488, 52] on link "Manage Leads" at bounding box center [517, 53] width 78 height 20
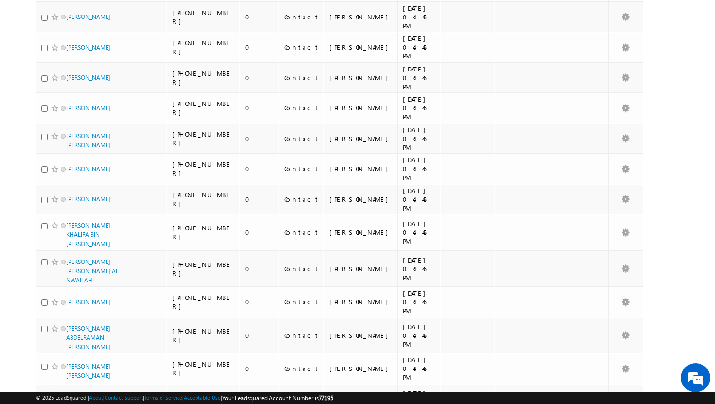
scroll to position [2517, 0]
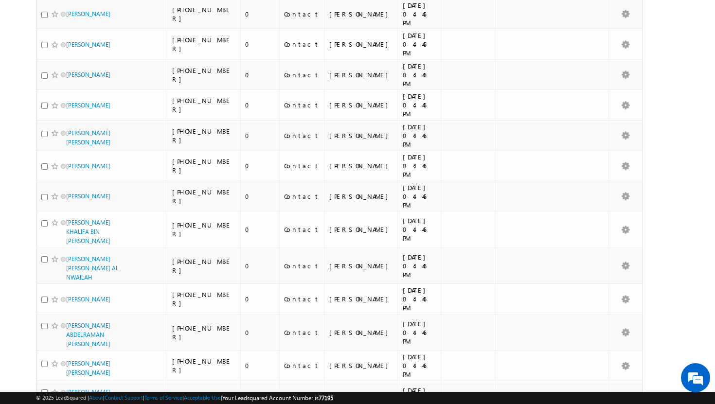
click at [72, 376] on li "50" at bounding box center [68, 377] width 23 height 10
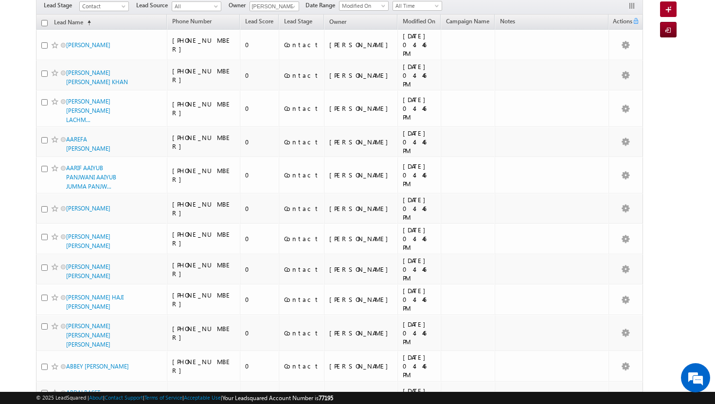
scroll to position [0, 0]
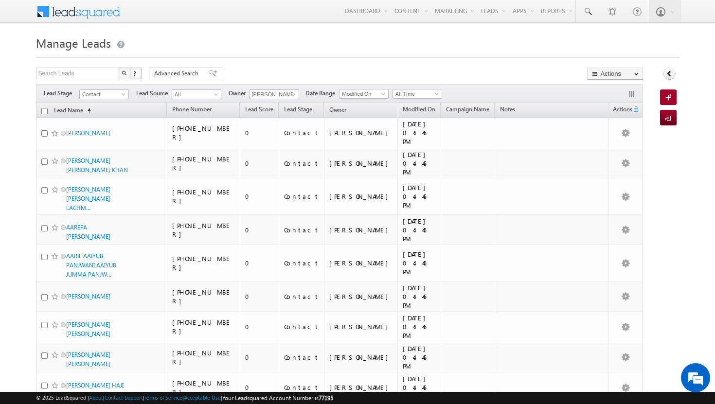
click at [46, 111] on input "checkbox" at bounding box center [44, 111] width 6 height 6
checkbox input "true"
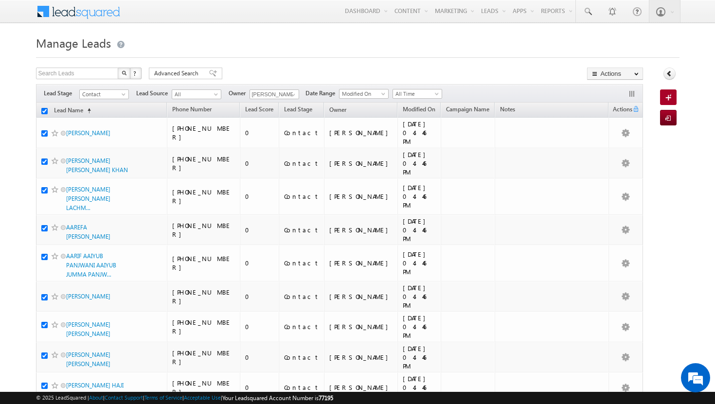
checkbox input "true"
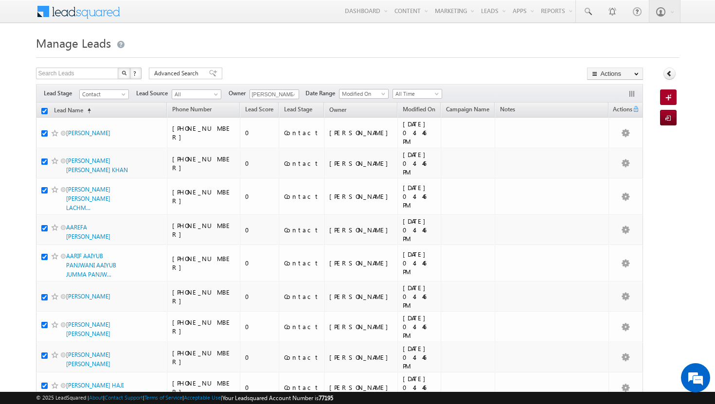
checkbox input "true"
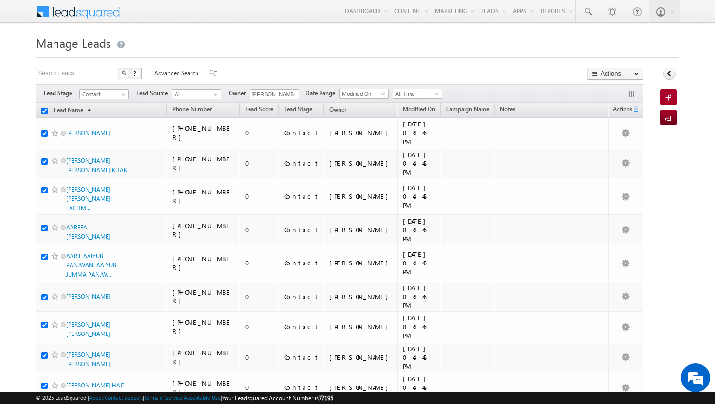
checkbox input "true"
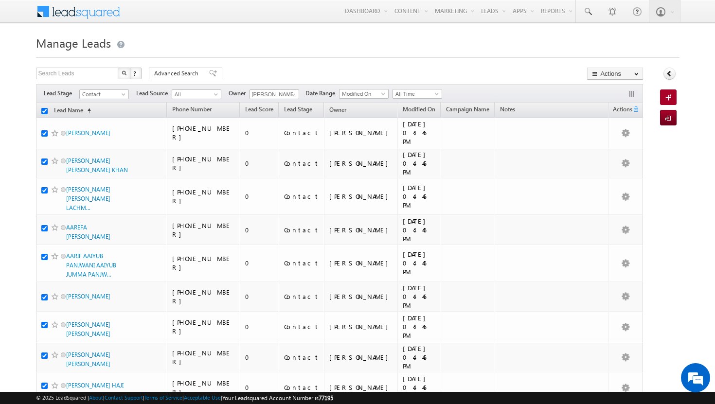
checkbox input "true"
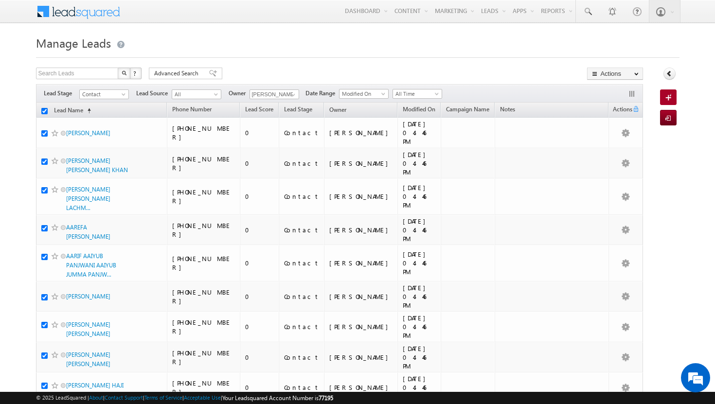
checkbox input "true"
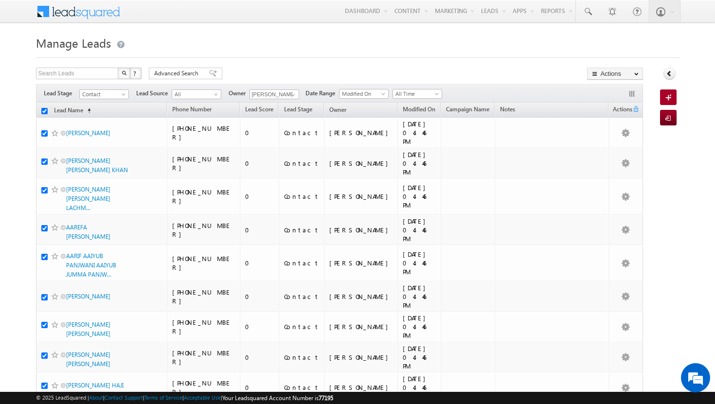
checkbox input "true"
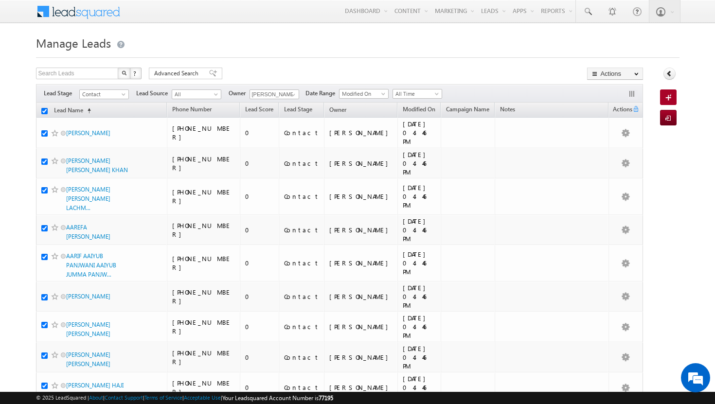
checkbox input "true"
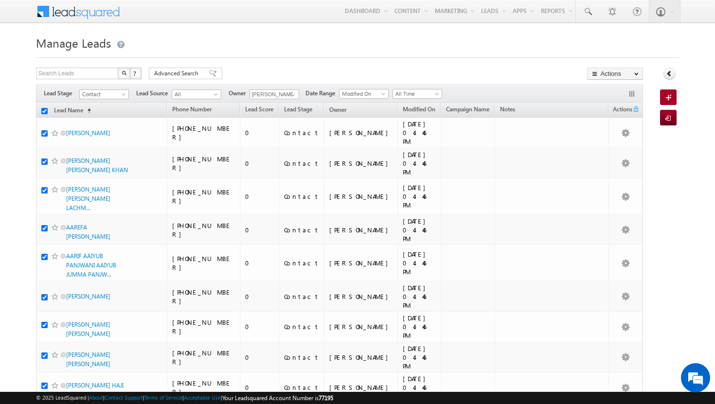
checkbox input "true"
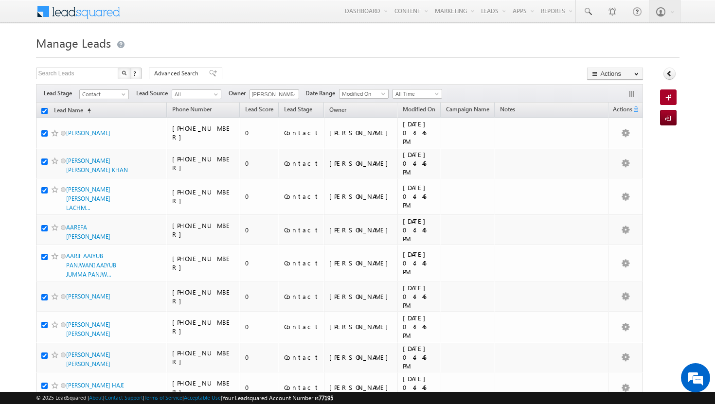
checkbox input "true"
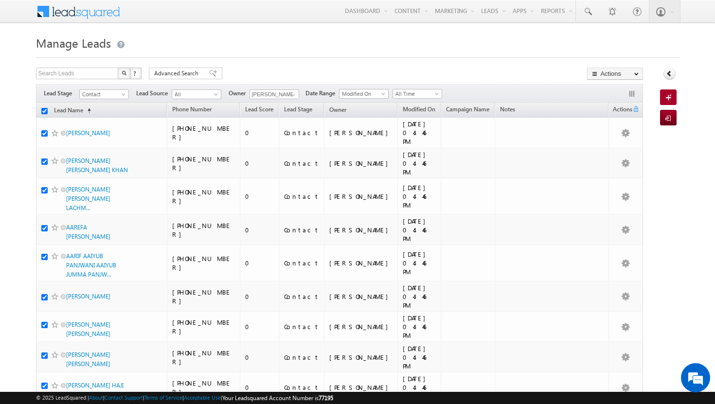
checkbox input "true"
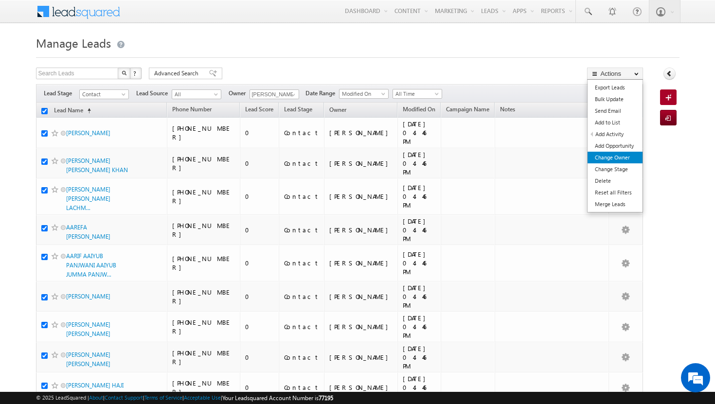
click at [619, 156] on link "Change Owner" at bounding box center [615, 158] width 55 height 12
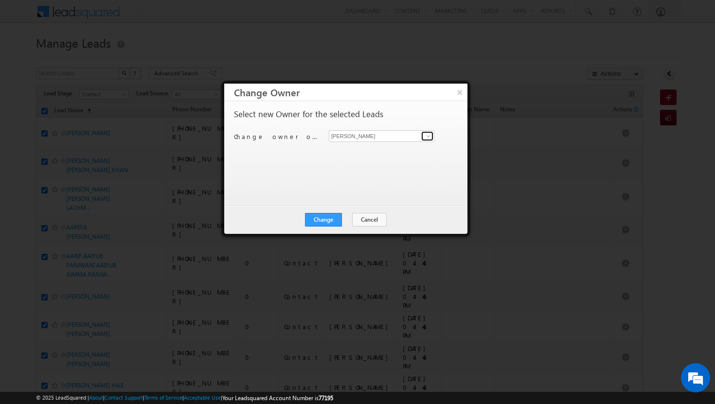
click at [428, 136] on span at bounding box center [429, 136] width 8 height 8
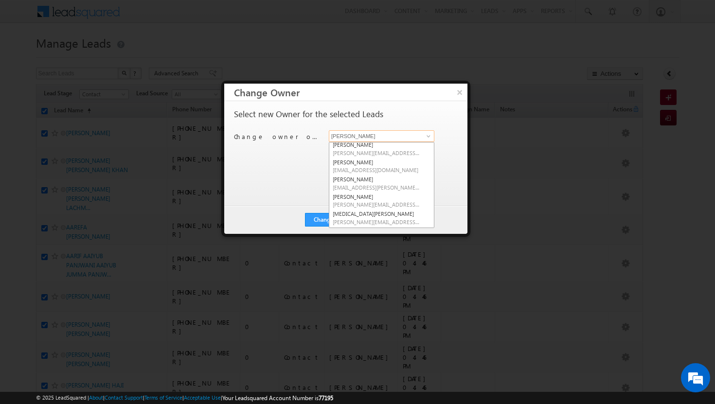
scroll to position [59, 0]
click at [359, 164] on span "[EMAIL_ADDRESS][DOMAIN_NAME]" at bounding box center [377, 164] width 88 height 7
type input "[PERSON_NAME]"
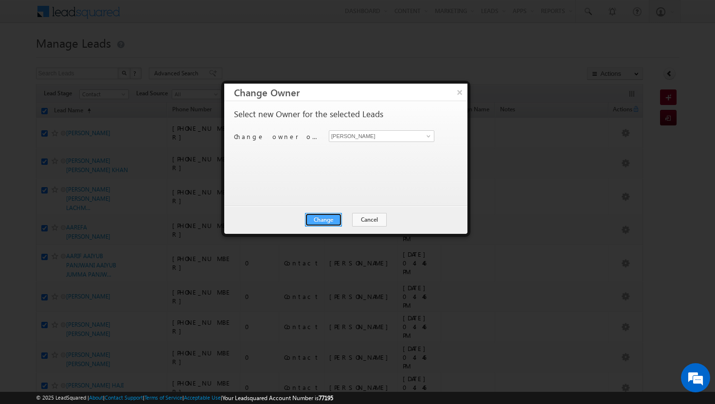
click at [334, 218] on button "Change" at bounding box center [323, 220] width 37 height 14
click at [342, 219] on button "Close" at bounding box center [347, 220] width 31 height 14
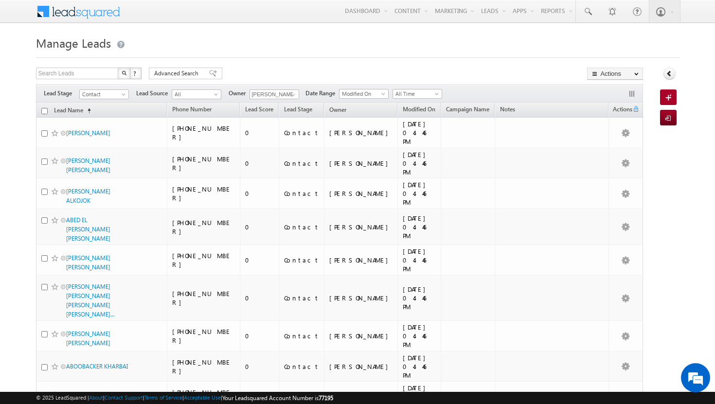
click at [42, 112] on input "checkbox" at bounding box center [44, 111] width 6 height 6
checkbox input "true"
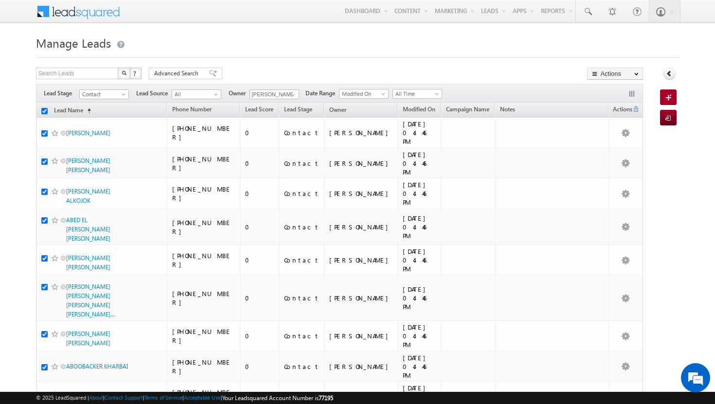
checkbox input "true"
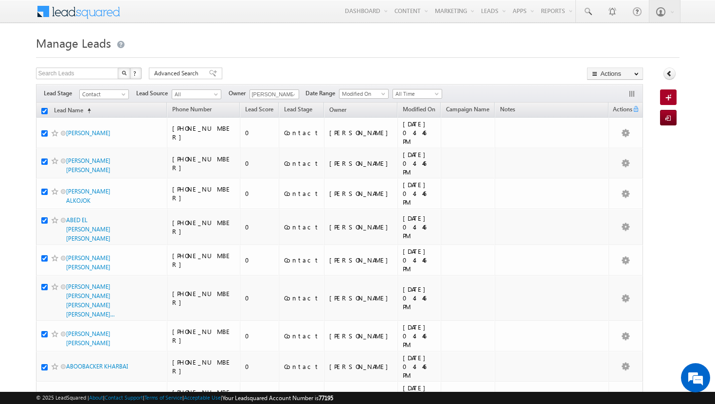
checkbox input "true"
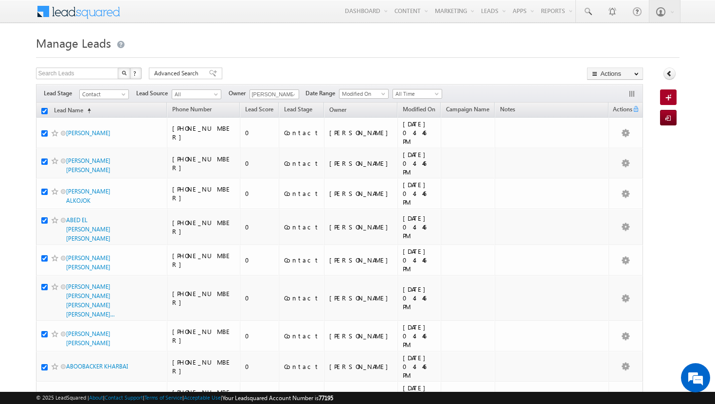
checkbox input "true"
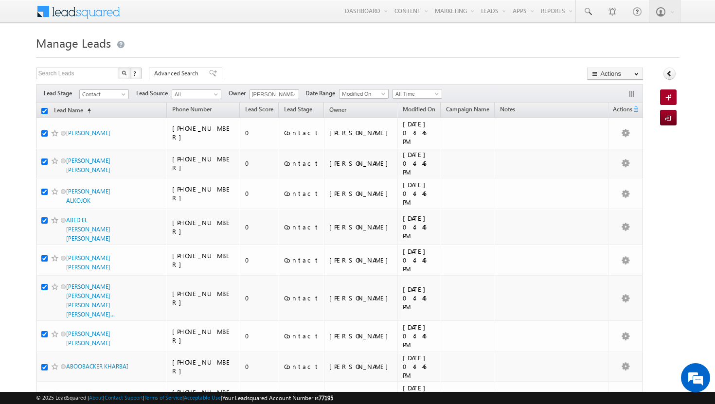
checkbox input "true"
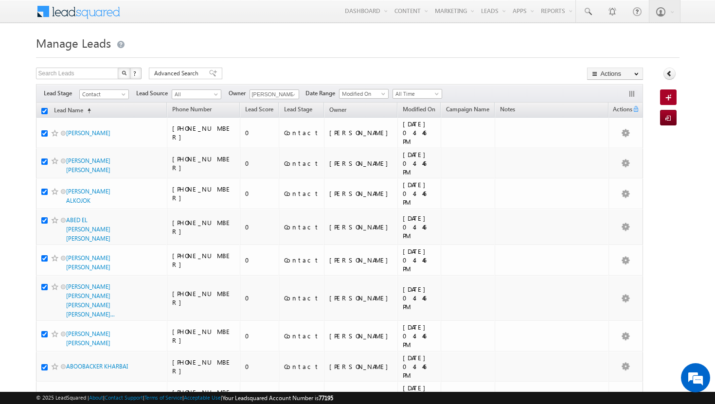
checkbox input "true"
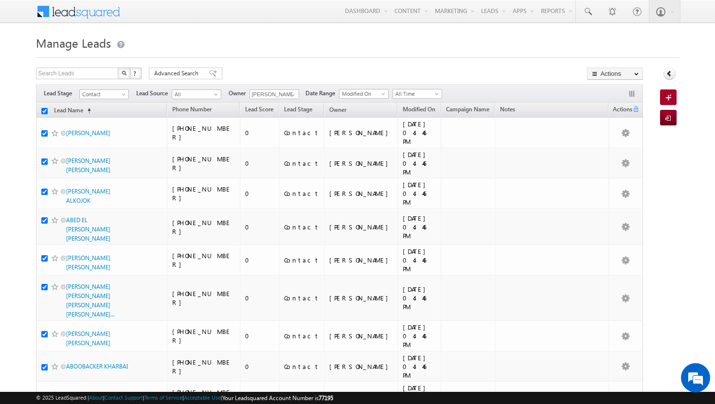
checkbox input "true"
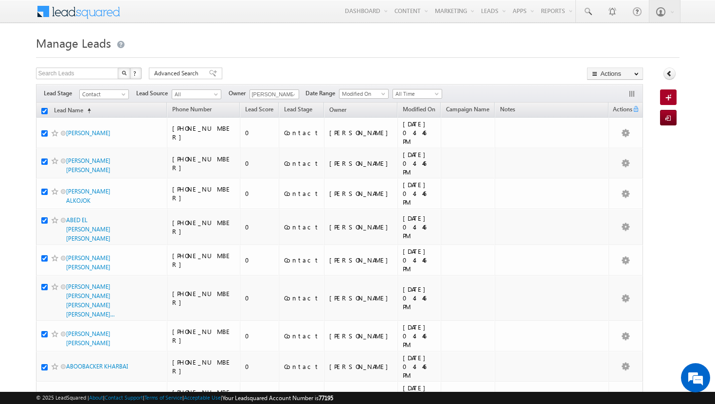
checkbox input "true"
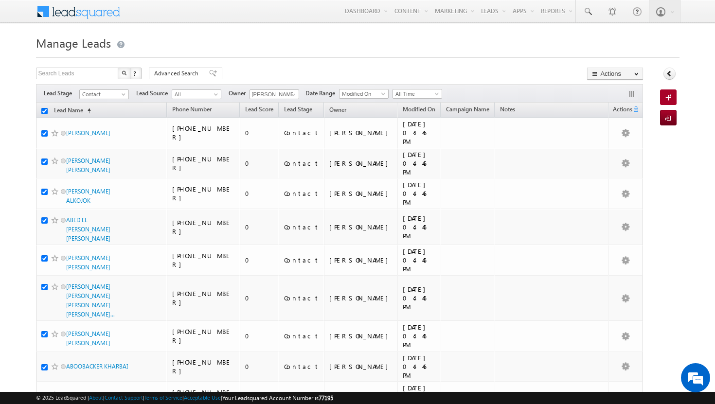
checkbox input "true"
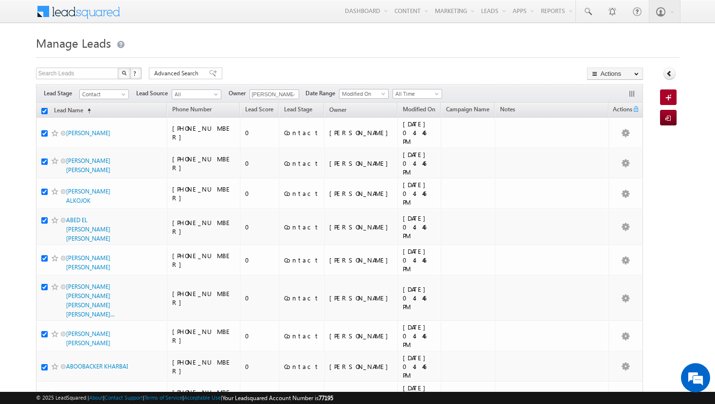
checkbox input "true"
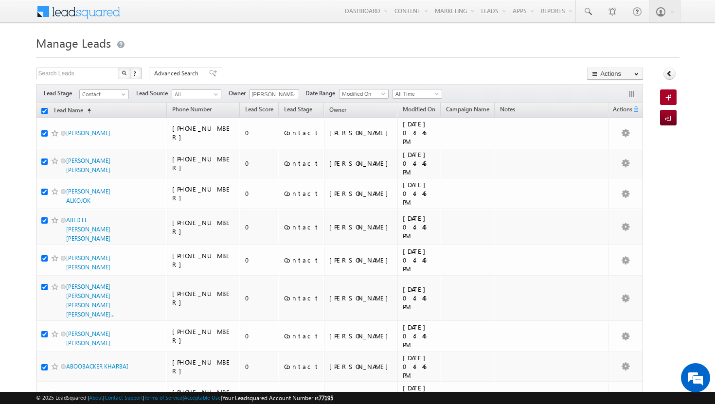
checkbox input "true"
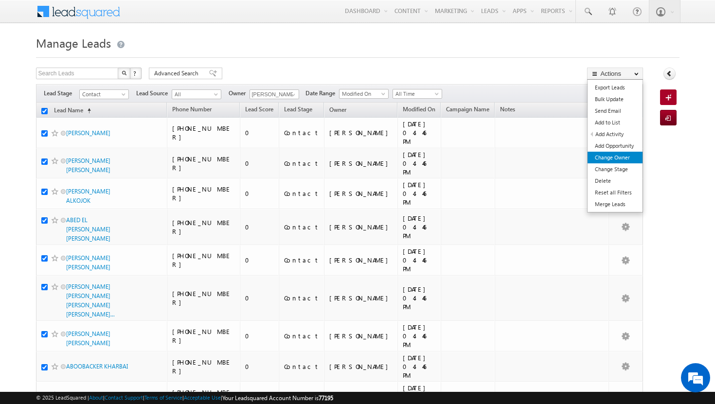
click at [624, 156] on link "Change Owner" at bounding box center [615, 158] width 55 height 12
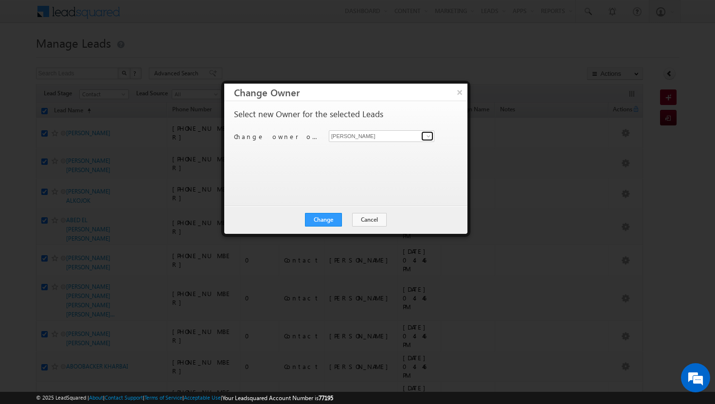
click at [429, 137] on span at bounding box center [429, 136] width 8 height 8
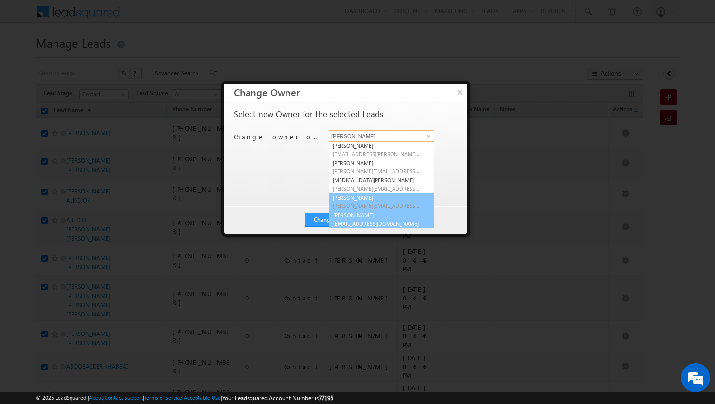
scroll to position [88, 0]
click at [375, 219] on span "[EMAIL_ADDRESS][DOMAIN_NAME]" at bounding box center [377, 222] width 88 height 7
type input "[PERSON_NAME]"
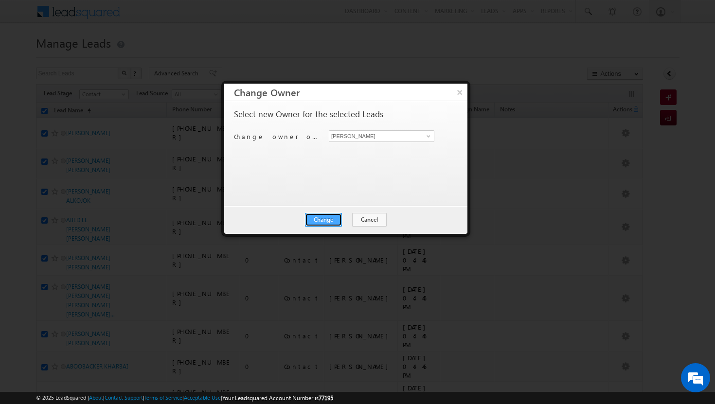
click at [332, 220] on button "Change" at bounding box center [323, 220] width 37 height 14
click at [352, 218] on button "Close" at bounding box center [347, 220] width 31 height 14
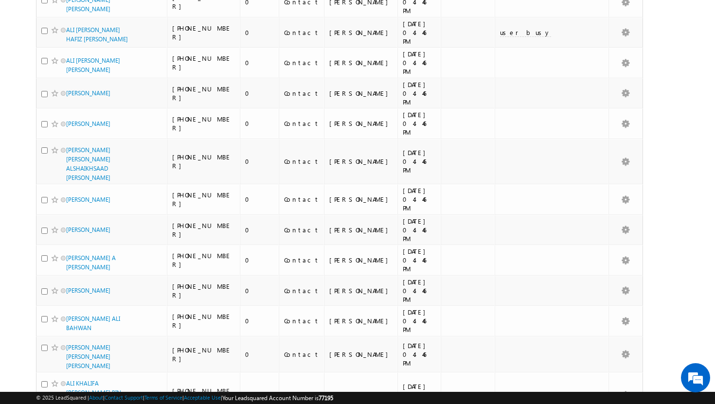
scroll to position [1039, 0]
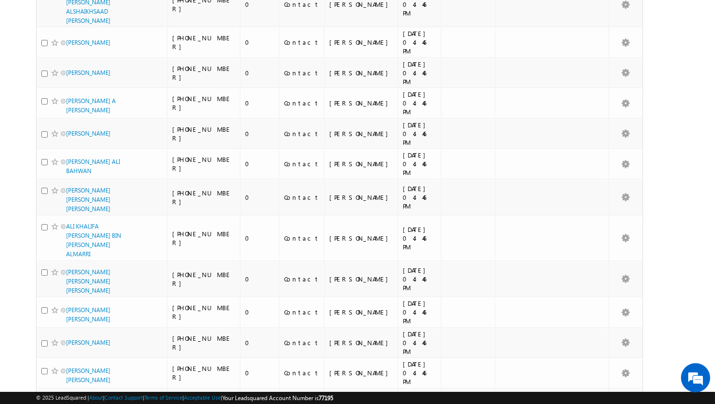
click at [71, 387] on li "100" at bounding box center [68, 387] width 23 height 10
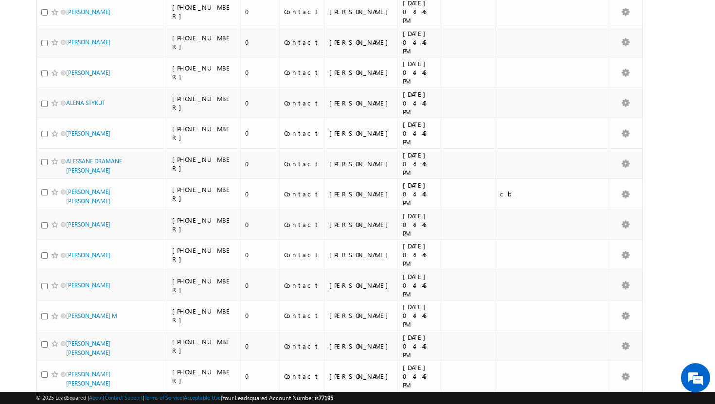
scroll to position [0, 0]
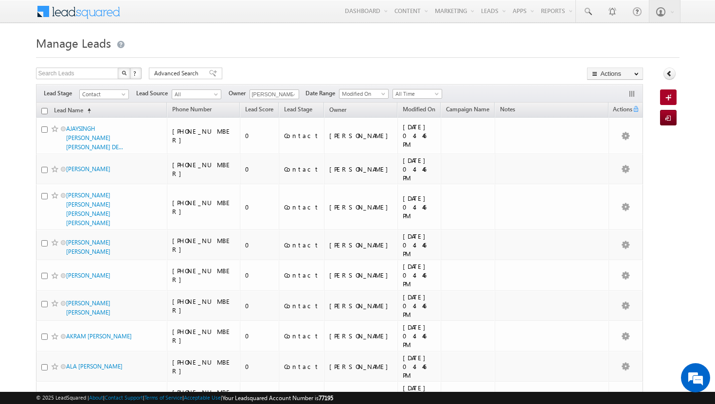
click at [44, 112] on input "checkbox" at bounding box center [44, 111] width 6 height 6
checkbox input "true"
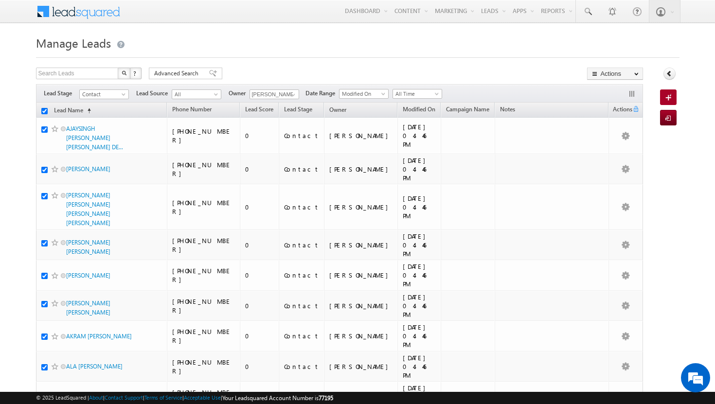
checkbox input "true"
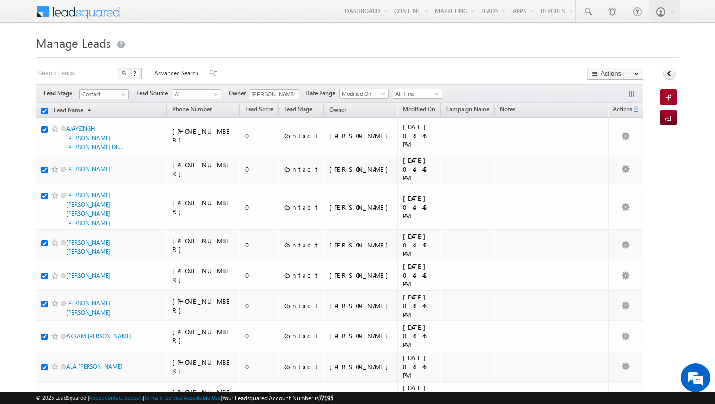
checkbox input "true"
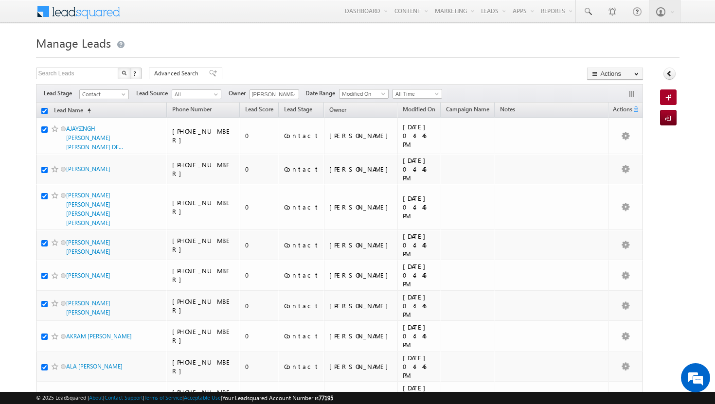
checkbox input "true"
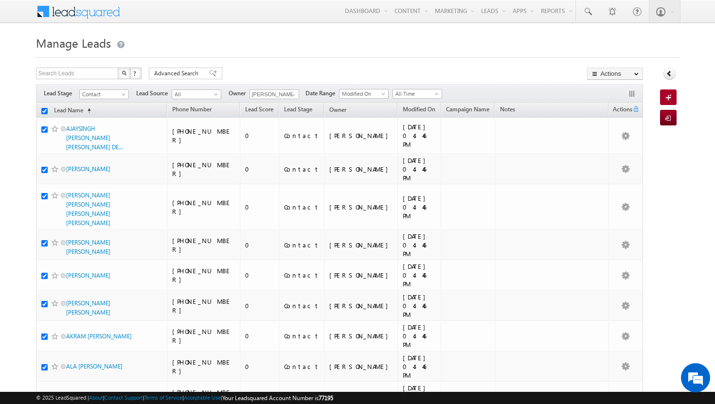
checkbox input "true"
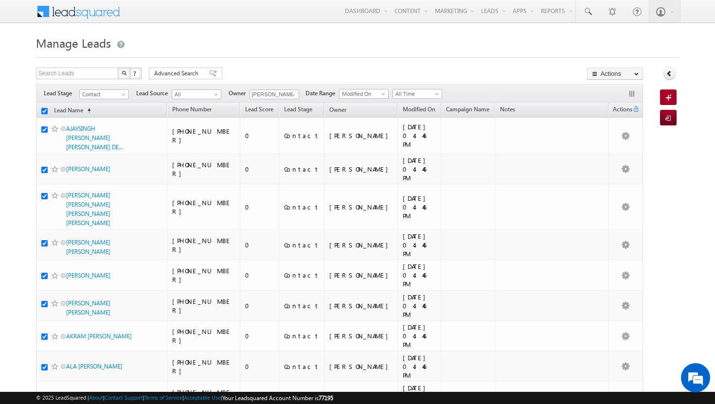
checkbox input "true"
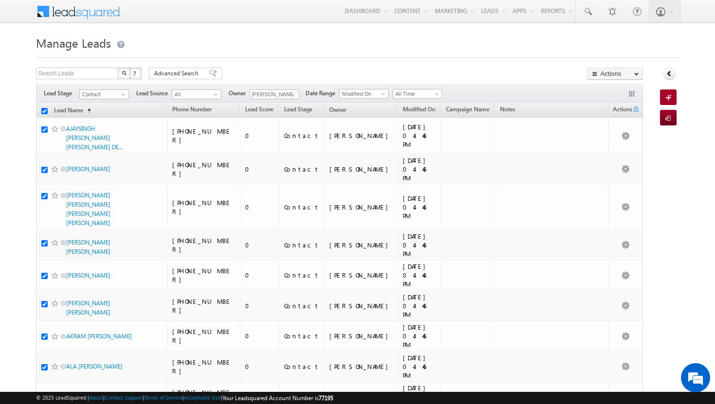
checkbox input "true"
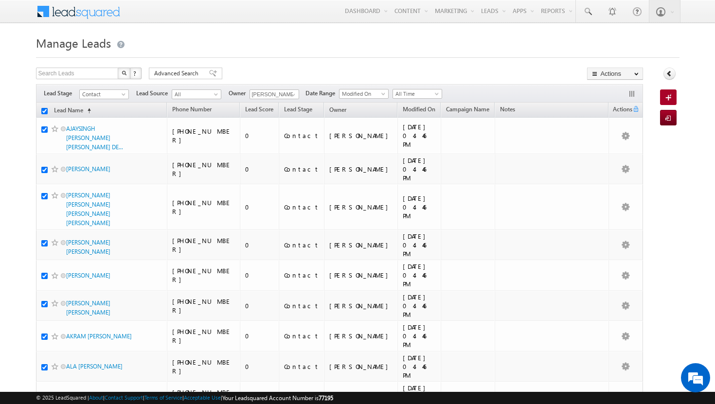
checkbox input "true"
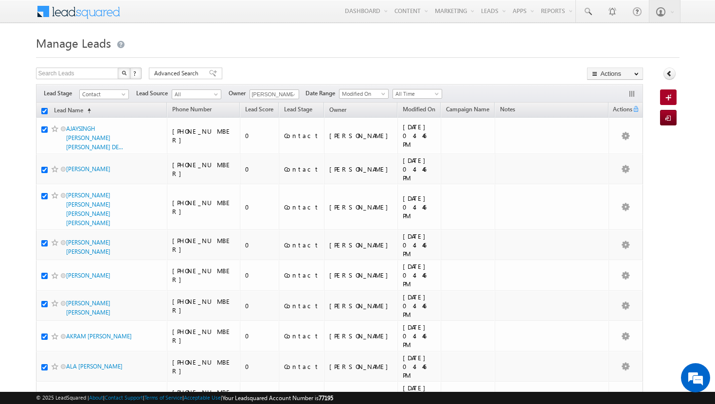
checkbox input "true"
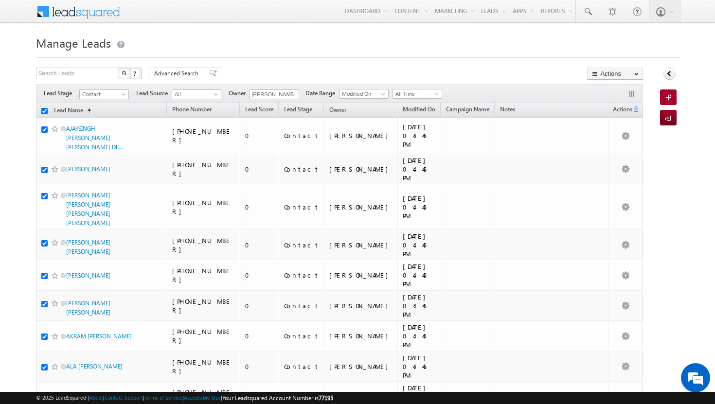
checkbox input "true"
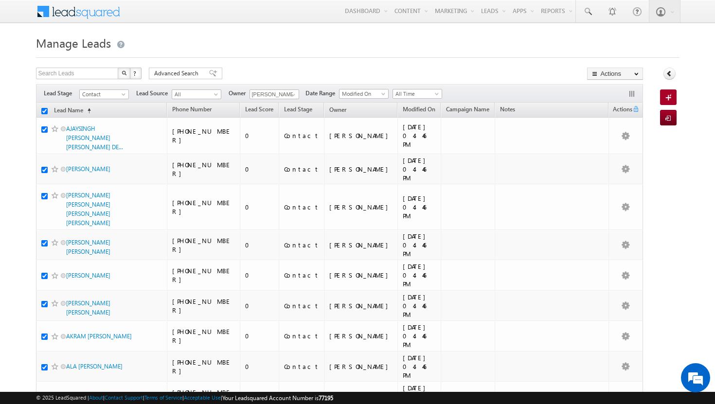
checkbox input "true"
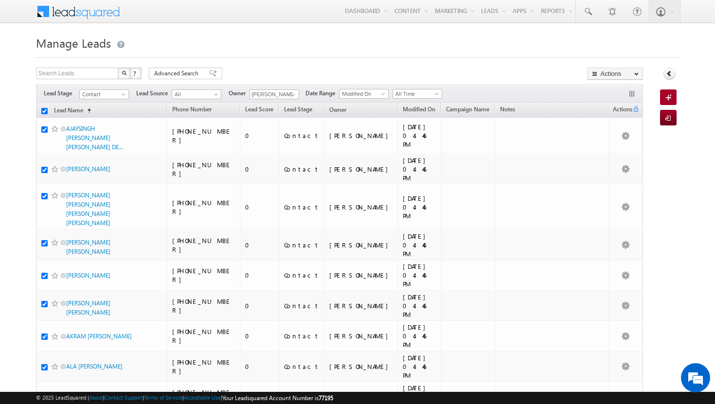
checkbox input "true"
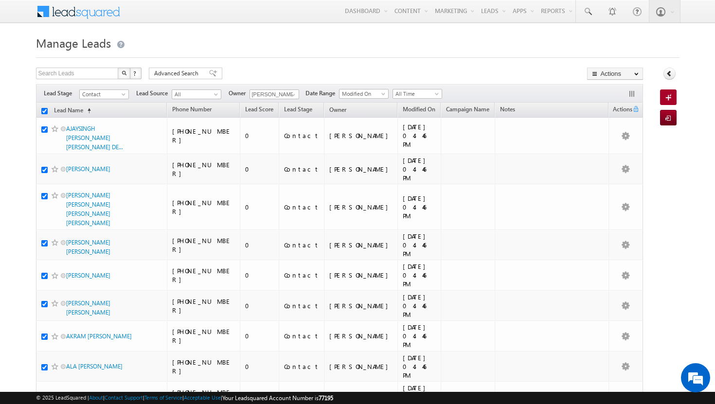
checkbox input "true"
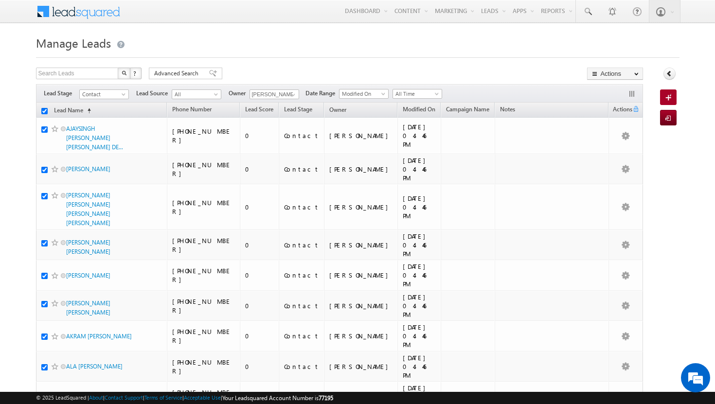
checkbox input "true"
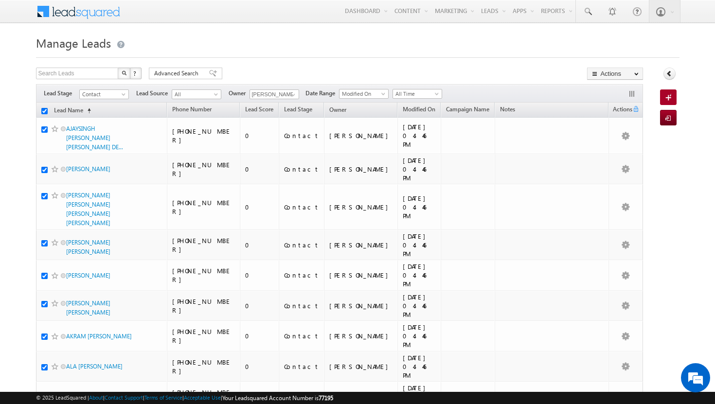
checkbox input "true"
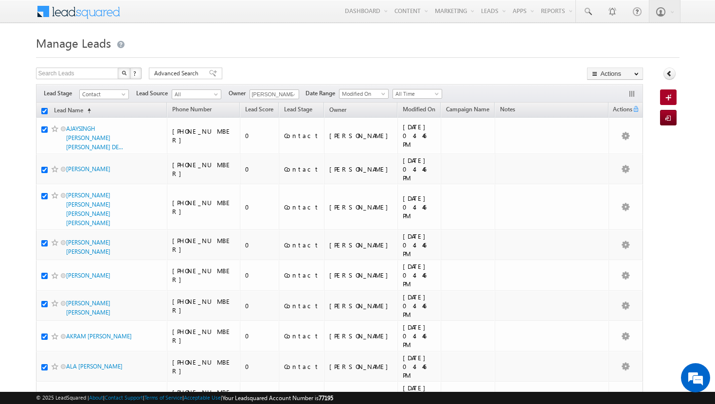
checkbox input "true"
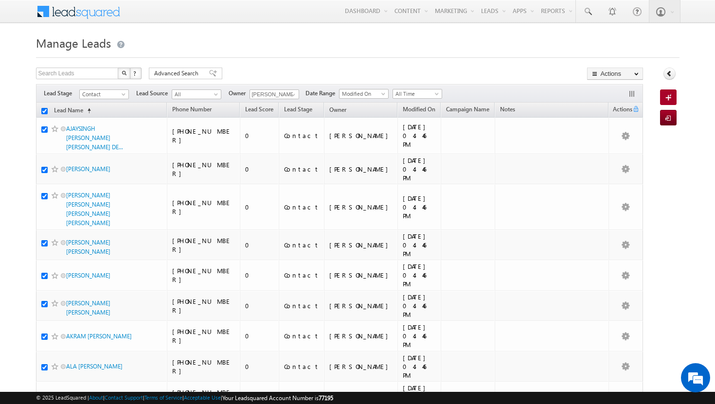
checkbox input "true"
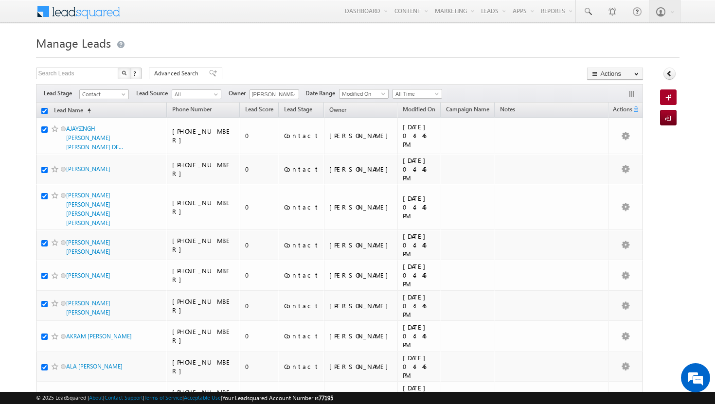
checkbox input "true"
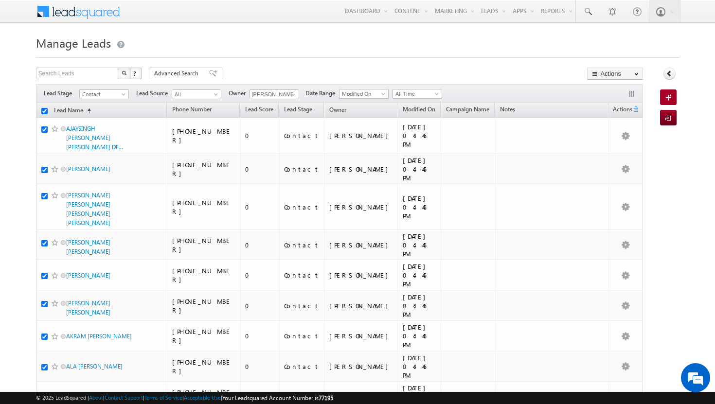
checkbox input "true"
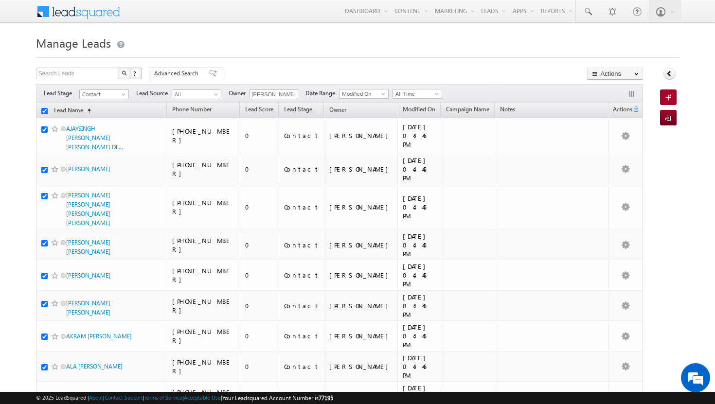
checkbox input "true"
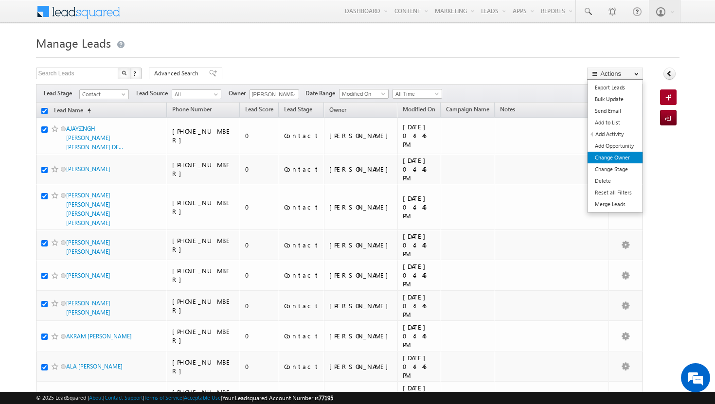
click at [625, 157] on link "Change Owner" at bounding box center [615, 158] width 55 height 12
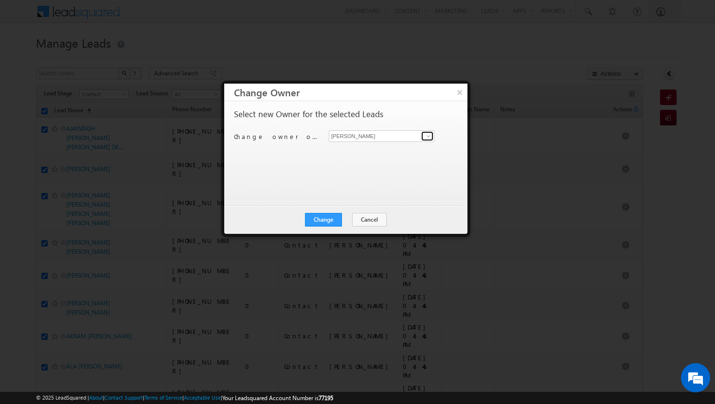
click at [430, 137] on span at bounding box center [429, 136] width 8 height 8
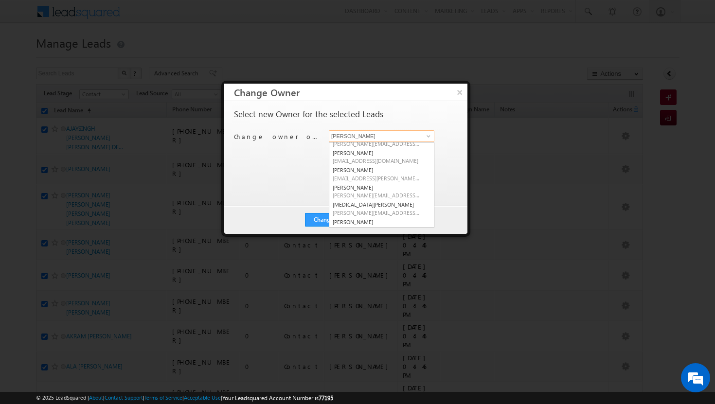
scroll to position [66, 0]
click at [391, 203] on link "syeda bibijan syeda.bibijan@indglobal.ae" at bounding box center [382, 206] width 106 height 18
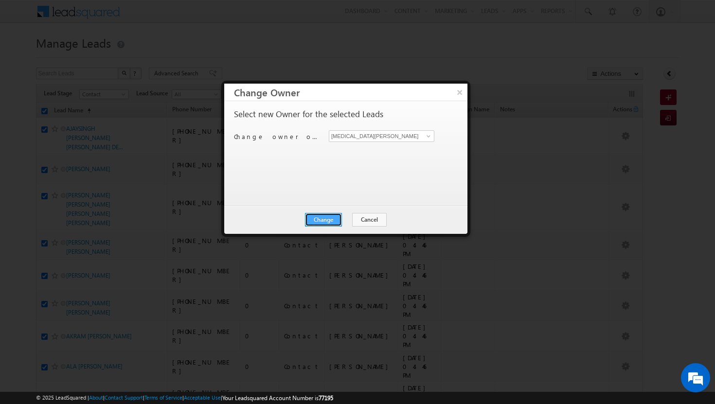
click at [335, 216] on button "Change" at bounding box center [323, 220] width 37 height 14
click at [351, 218] on button "Close" at bounding box center [347, 220] width 31 height 14
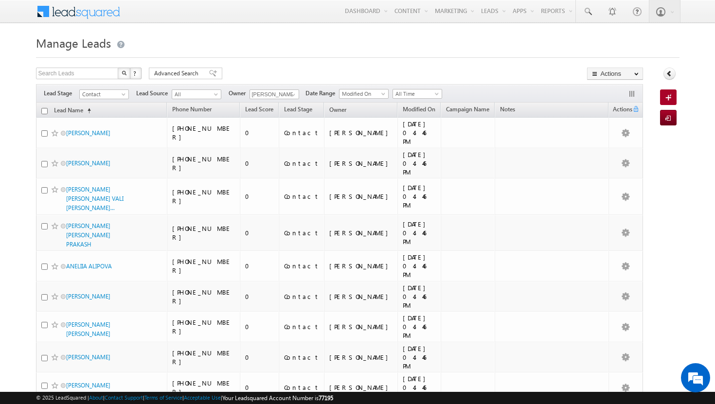
click at [45, 111] on input "checkbox" at bounding box center [44, 111] width 6 height 6
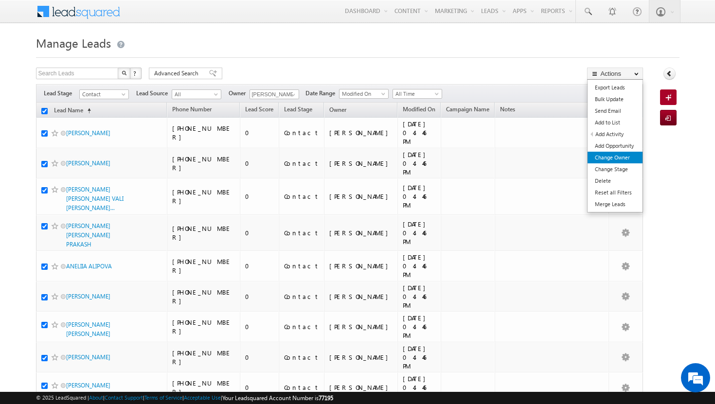
click at [623, 157] on link "Change Owner" at bounding box center [615, 158] width 55 height 12
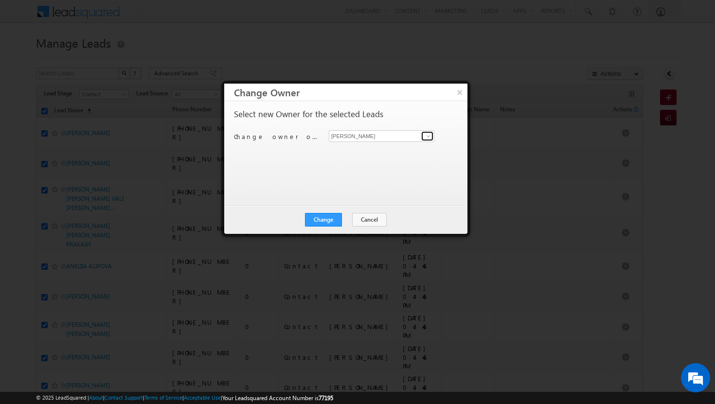
click at [429, 138] on span at bounding box center [429, 136] width 8 height 8
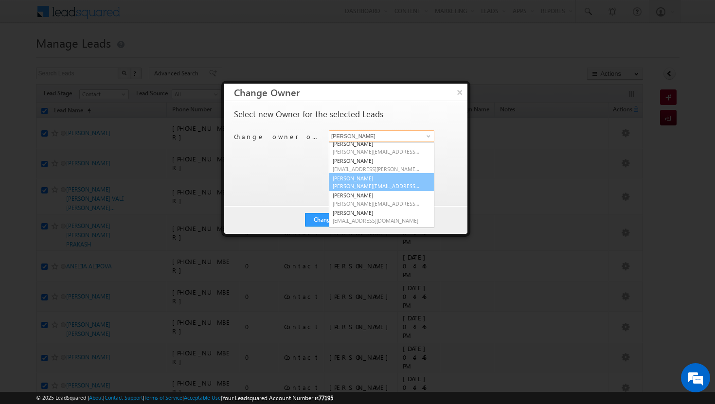
scroll to position [2, 0]
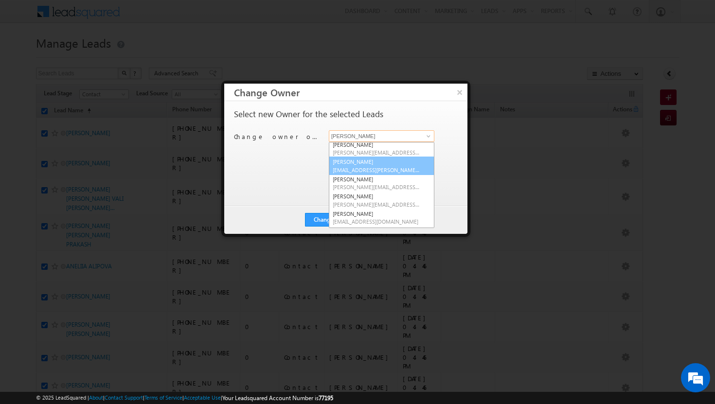
click at [379, 170] on span "[EMAIL_ADDRESS][PERSON_NAME][DOMAIN_NAME]" at bounding box center [377, 169] width 88 height 7
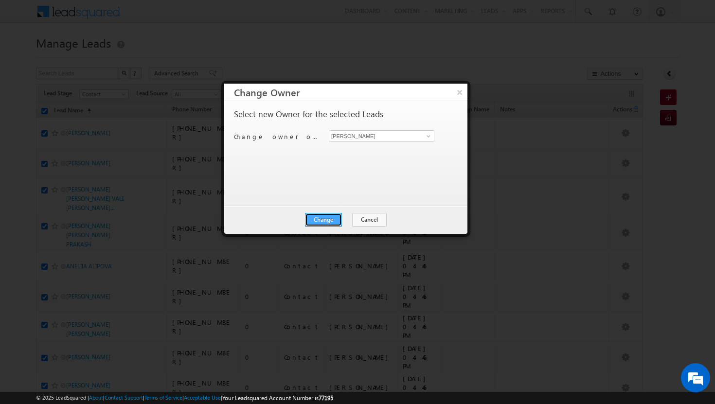
click at [327, 220] on button "Change" at bounding box center [323, 220] width 37 height 14
click at [338, 219] on button "Close" at bounding box center [347, 220] width 31 height 14
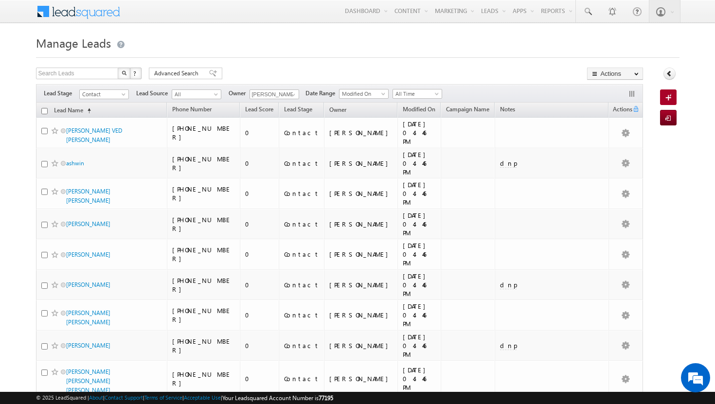
click at [44, 113] on input "checkbox" at bounding box center [44, 111] width 6 height 6
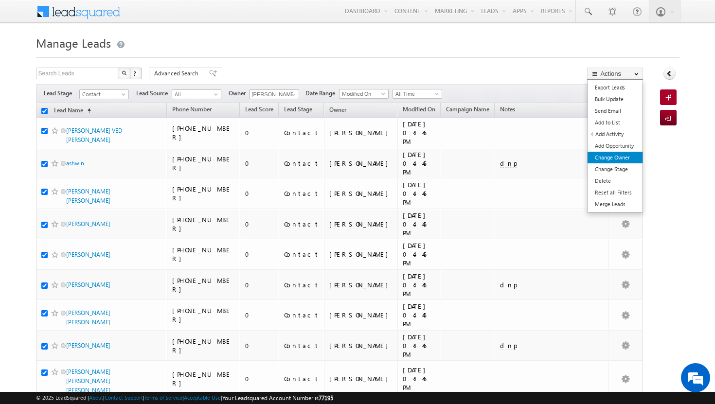
click at [613, 155] on link "Change Owner" at bounding box center [615, 158] width 55 height 12
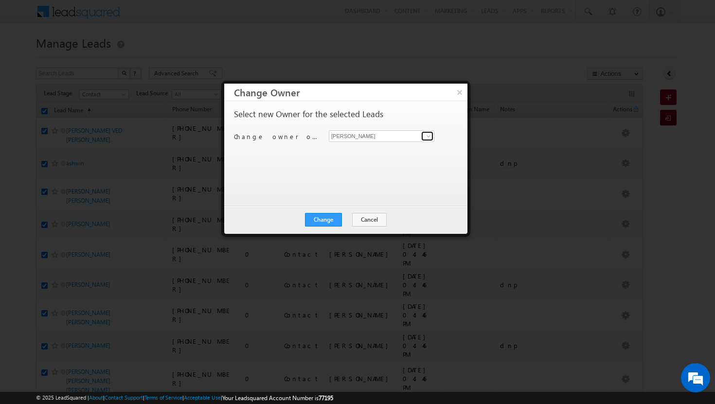
click at [428, 137] on span at bounding box center [429, 136] width 8 height 8
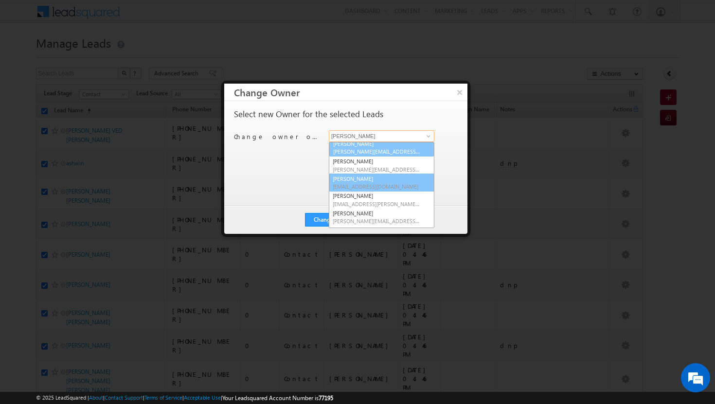
scroll to position [88, 0]
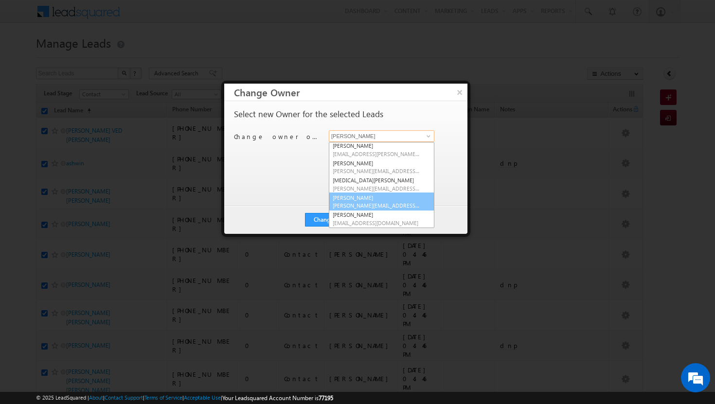
click at [368, 198] on link "ujwal kumar ujwal.kumar@indglobal.ae" at bounding box center [382, 202] width 106 height 18
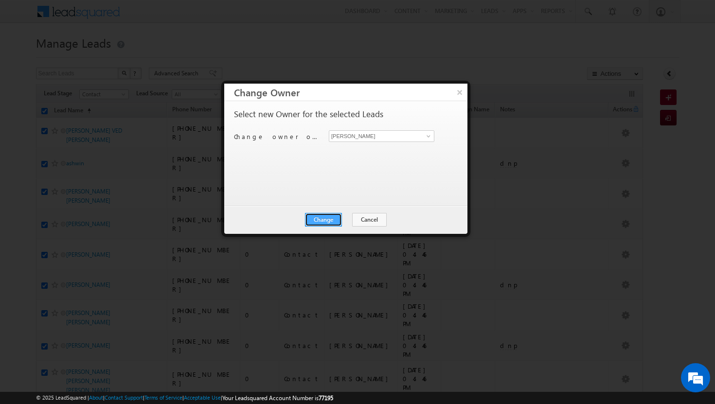
click at [324, 222] on button "Change" at bounding box center [323, 220] width 37 height 14
click at [349, 223] on button "Close" at bounding box center [347, 220] width 31 height 14
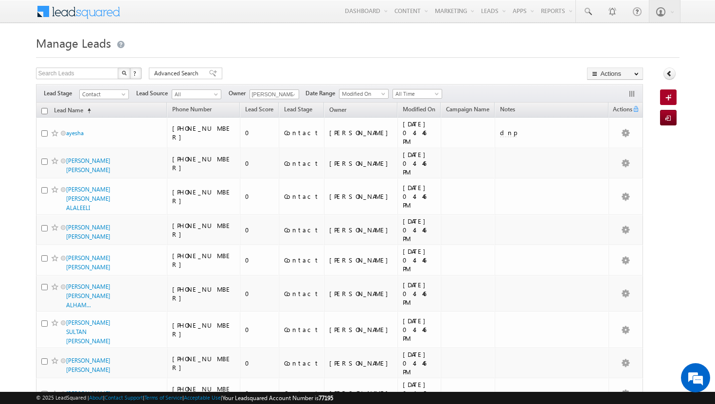
click at [45, 112] on input "checkbox" at bounding box center [44, 111] width 6 height 6
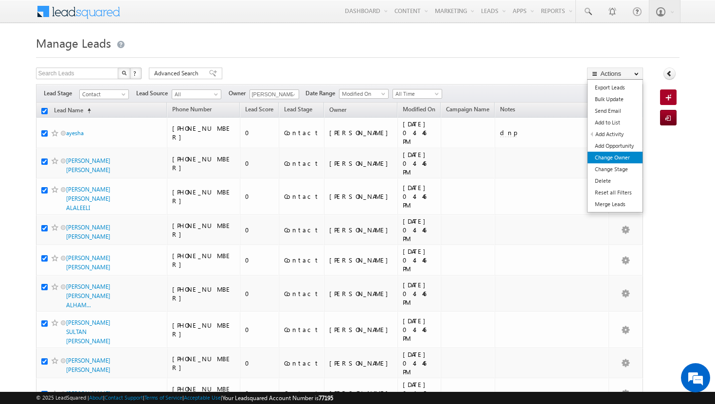
click at [616, 156] on link "Change Owner" at bounding box center [615, 158] width 55 height 12
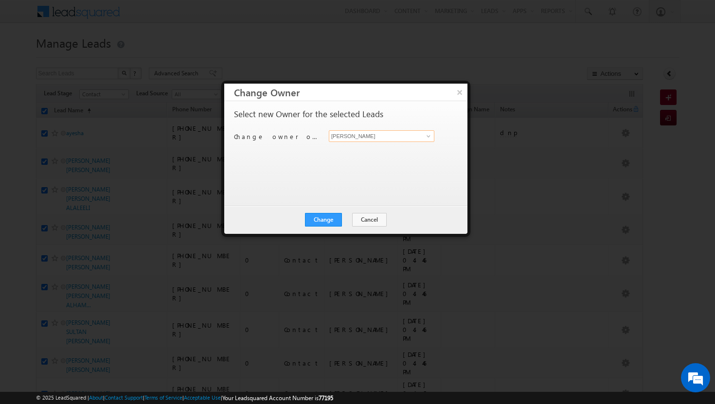
click at [427, 141] on input "[PERSON_NAME]" at bounding box center [382, 136] width 106 height 12
click at [428, 136] on span at bounding box center [429, 136] width 8 height 8
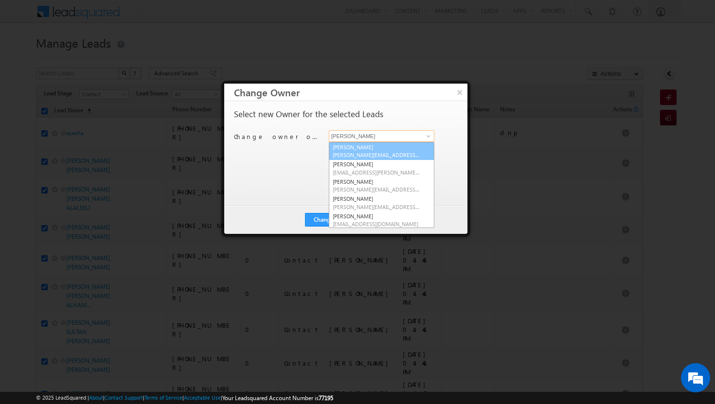
click at [390, 152] on span "[PERSON_NAME][EMAIL_ADDRESS][DOMAIN_NAME]" at bounding box center [377, 154] width 88 height 7
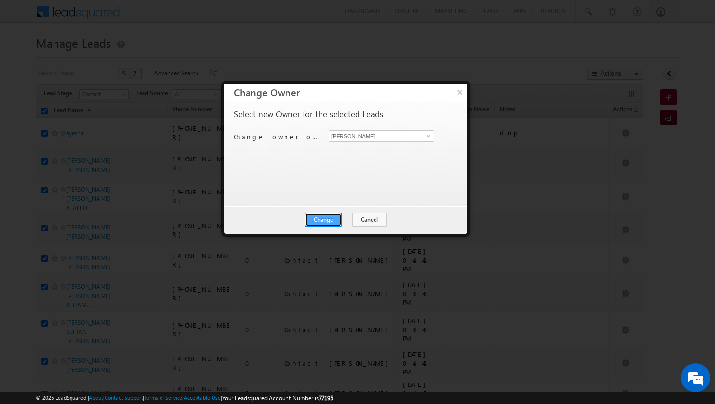
click at [322, 217] on button "Change" at bounding box center [323, 220] width 37 height 14
click at [350, 218] on button "Close" at bounding box center [347, 220] width 31 height 14
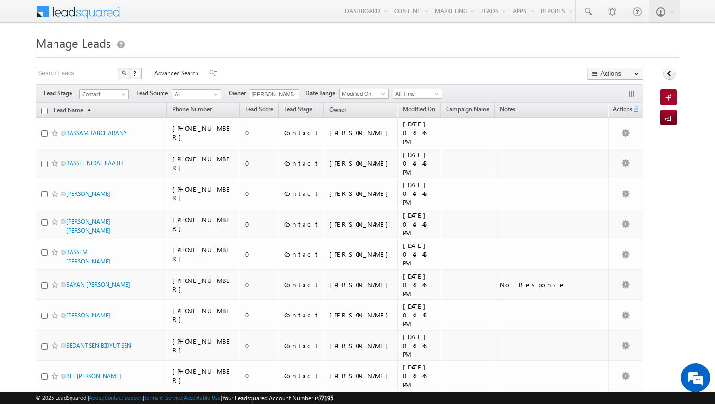
click at [45, 110] on input "checkbox" at bounding box center [44, 111] width 6 height 6
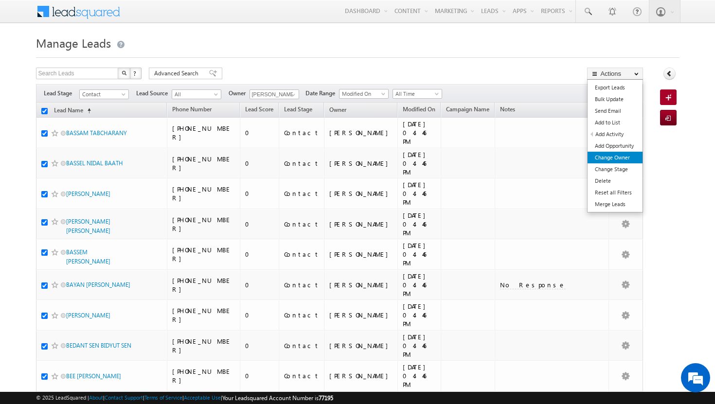
click at [619, 155] on link "Change Owner" at bounding box center [615, 158] width 55 height 12
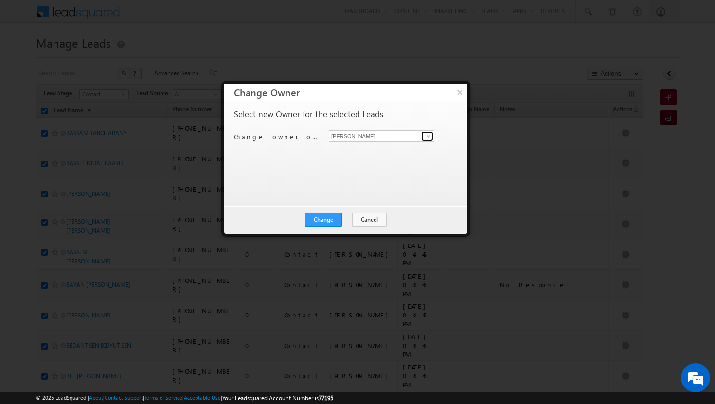
click at [427, 140] on link at bounding box center [427, 136] width 12 height 10
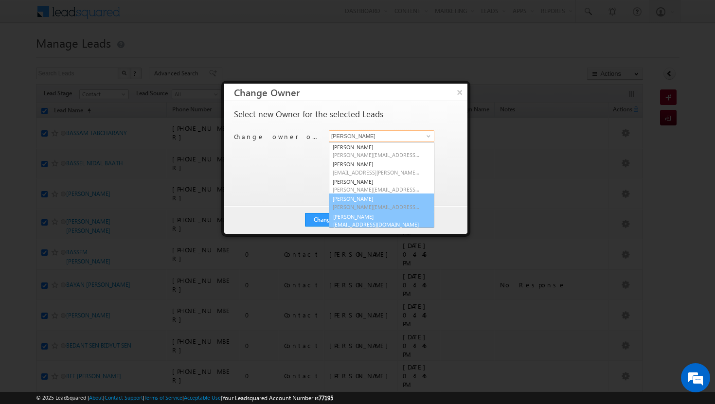
scroll to position [2, 0]
click at [392, 215] on link "Rohit Sinha rohit.sinha@indglobal.ae" at bounding box center [382, 218] width 106 height 18
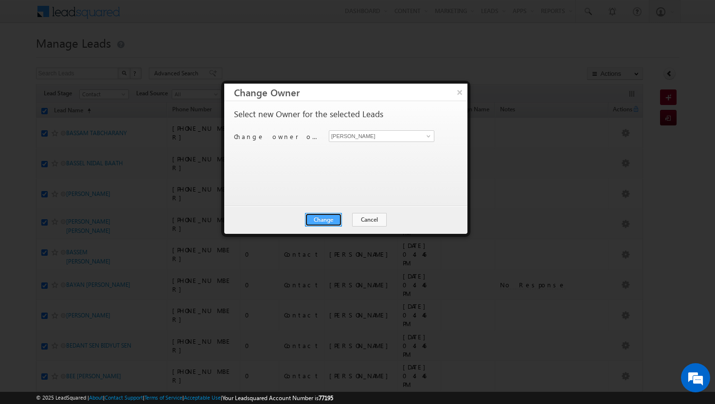
click at [341, 220] on button "Change" at bounding box center [323, 220] width 37 height 14
click at [359, 216] on button "Close" at bounding box center [347, 220] width 31 height 14
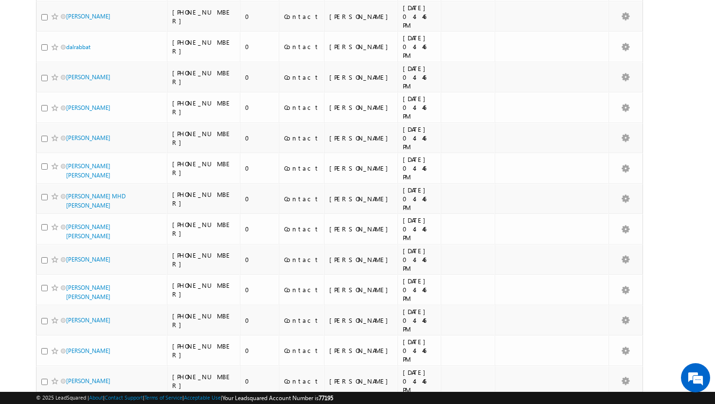
scroll to position [2193, 0]
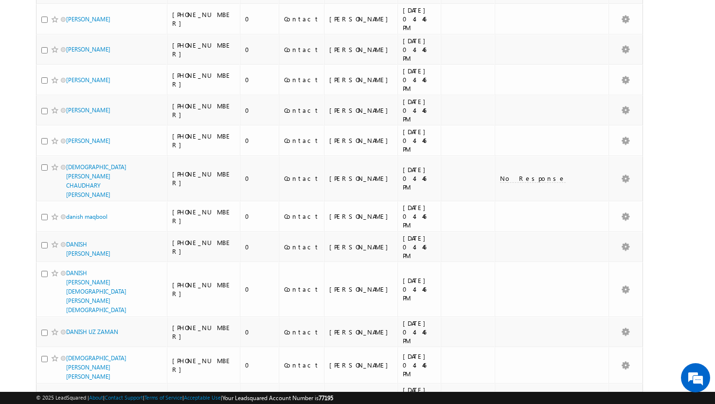
click at [70, 380] on li "50" at bounding box center [68, 377] width 23 height 10
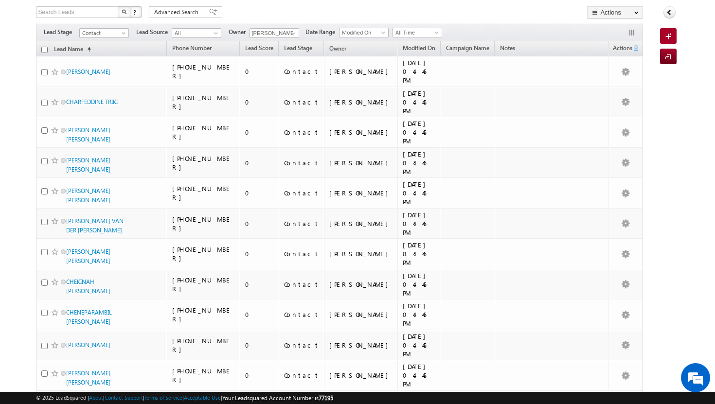
scroll to position [0, 0]
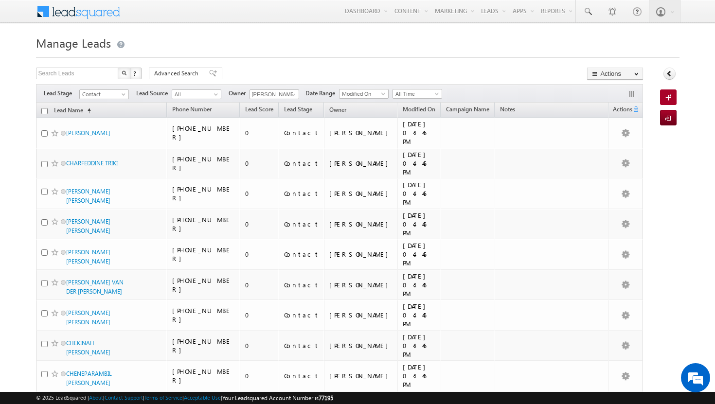
click at [45, 111] on input "checkbox" at bounding box center [44, 111] width 6 height 6
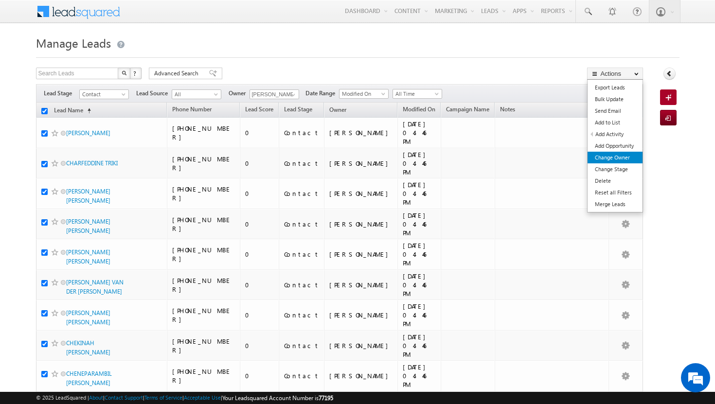
click at [607, 160] on link "Change Owner" at bounding box center [615, 158] width 55 height 12
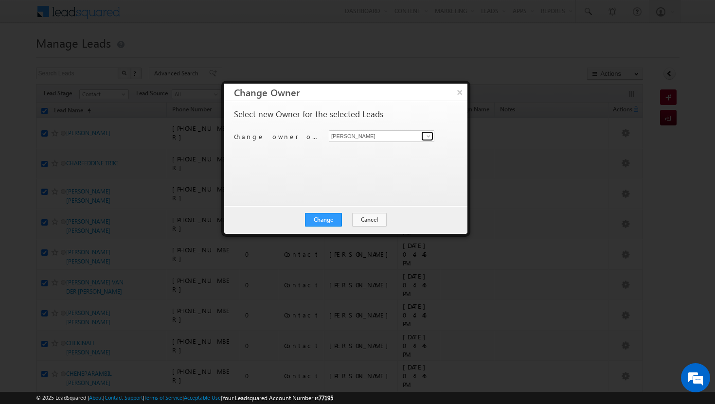
click at [432, 134] on span at bounding box center [429, 136] width 8 height 8
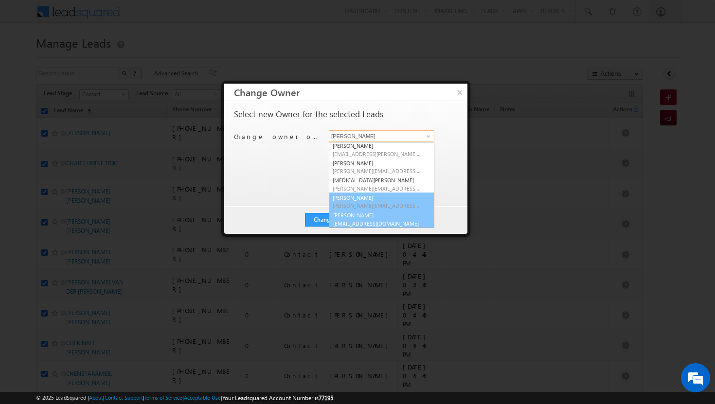
scroll to position [88, 0]
click at [378, 215] on link "vikram kumar vikram.kumar@indglobal.ae" at bounding box center [382, 218] width 106 height 18
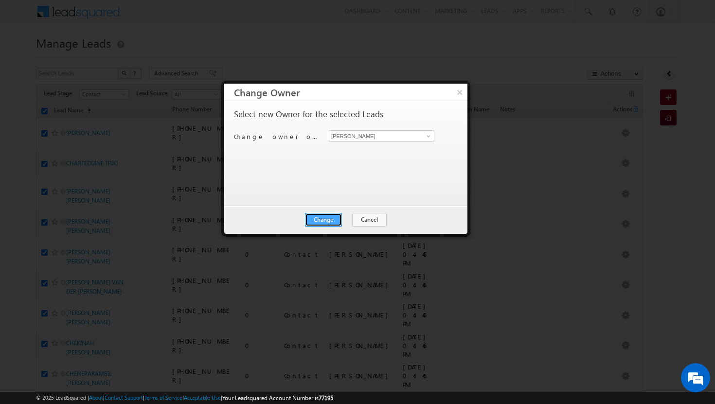
click at [317, 219] on button "Change" at bounding box center [323, 220] width 37 height 14
click at [340, 222] on button "Close" at bounding box center [347, 220] width 31 height 14
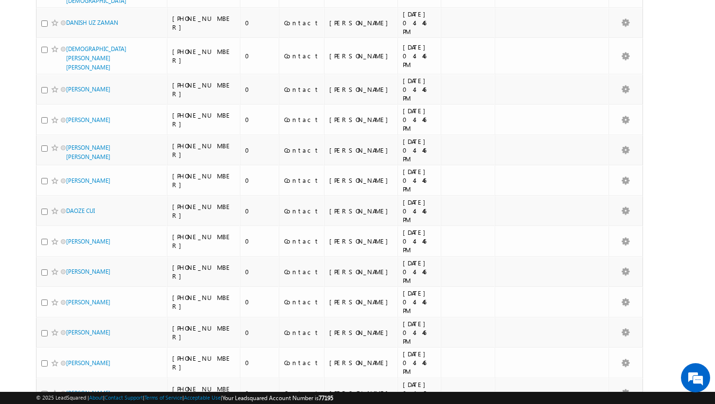
scroll to position [970, 0]
click at [71, 368] on li "25" at bounding box center [68, 368] width 23 height 10
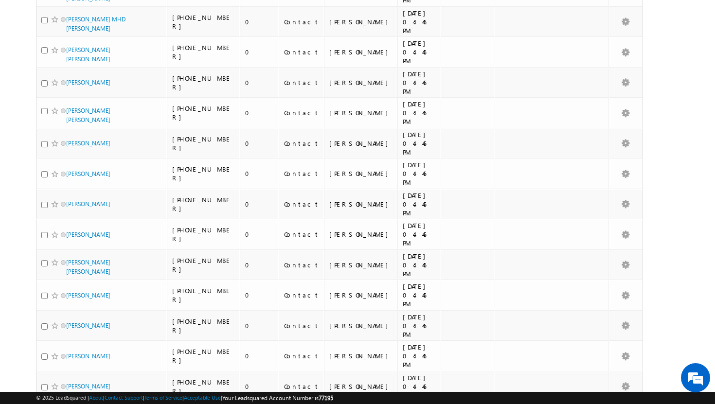
scroll to position [0, 0]
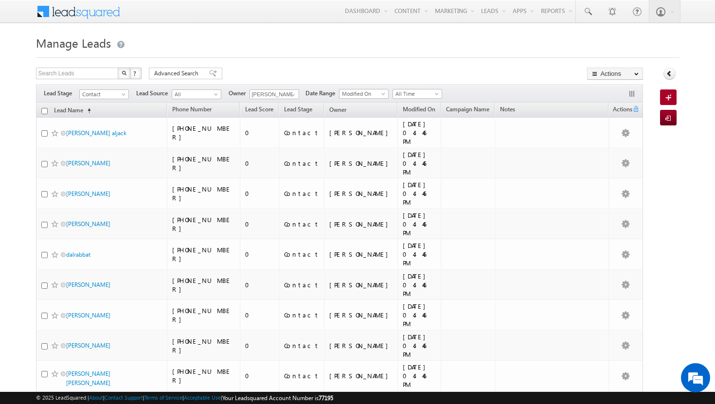
click at [44, 110] on input "checkbox" at bounding box center [44, 111] width 6 height 6
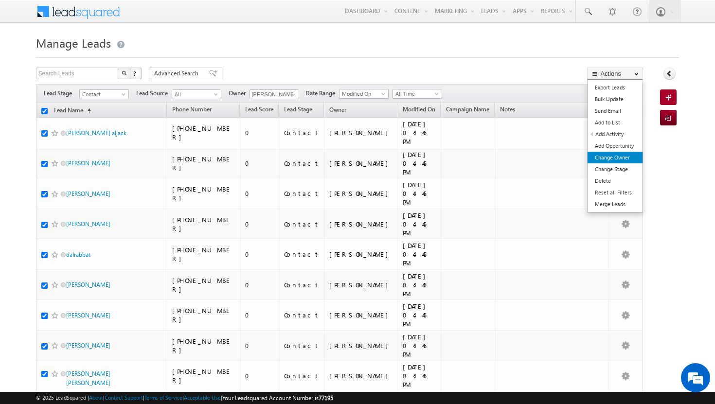
click at [632, 159] on link "Change Owner" at bounding box center [615, 158] width 55 height 12
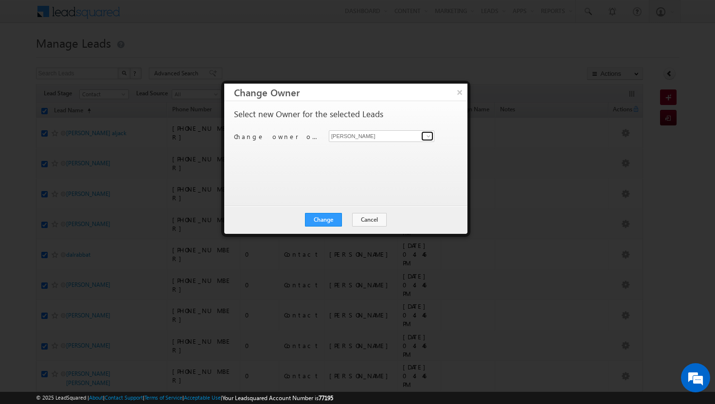
click at [429, 134] on span at bounding box center [429, 136] width 8 height 8
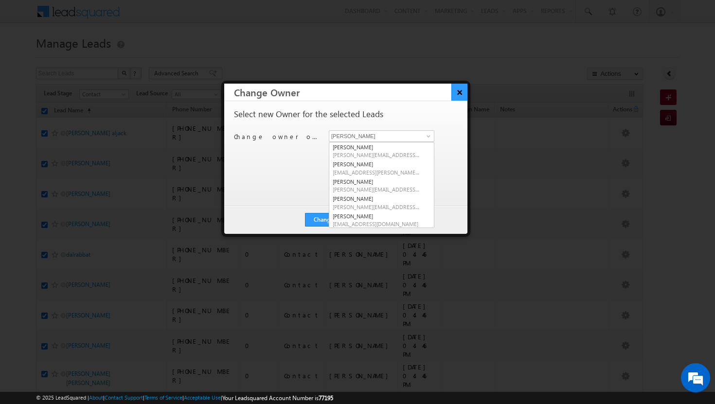
click at [466, 97] on button "×" at bounding box center [459, 92] width 16 height 17
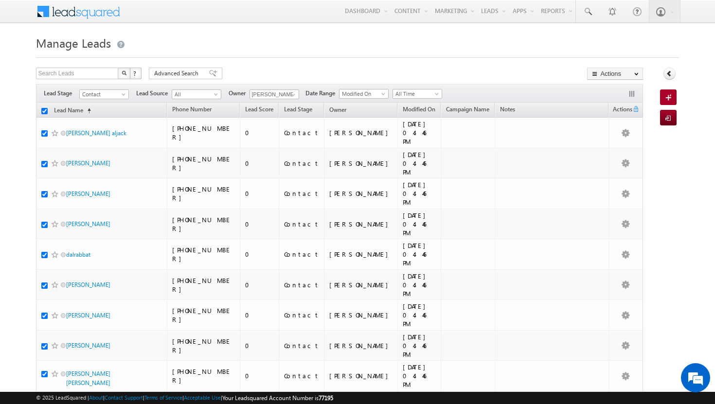
click at [44, 111] on input "checkbox" at bounding box center [44, 111] width 6 height 6
click at [44, 113] on input "checkbox" at bounding box center [44, 111] width 6 height 6
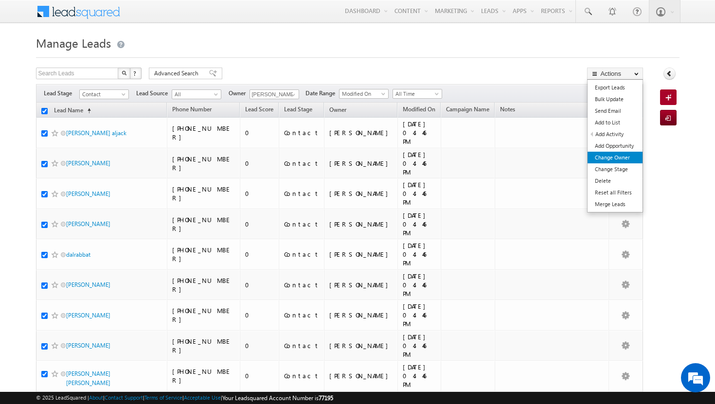
click at [624, 157] on link "Change Owner" at bounding box center [615, 158] width 55 height 12
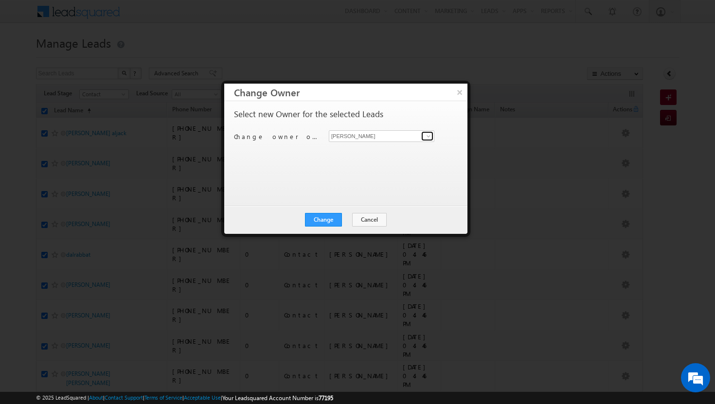
click at [429, 139] on span at bounding box center [429, 136] width 8 height 8
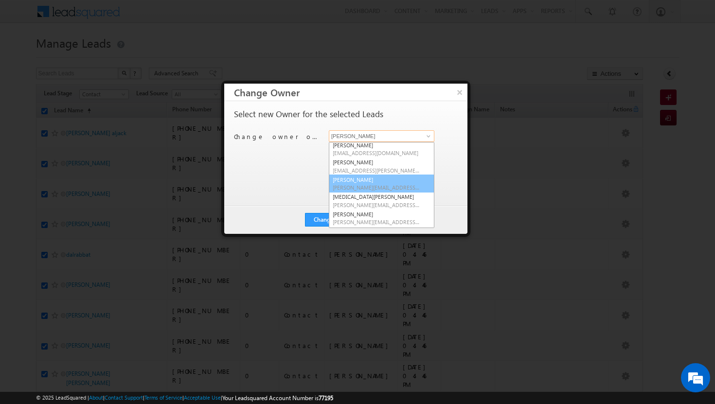
scroll to position [83, 0]
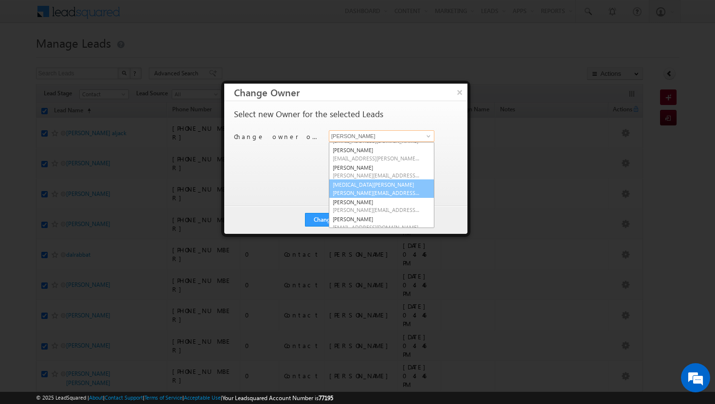
click at [385, 189] on span "[PERSON_NAME][EMAIL_ADDRESS][DOMAIN_NAME]" at bounding box center [377, 192] width 88 height 7
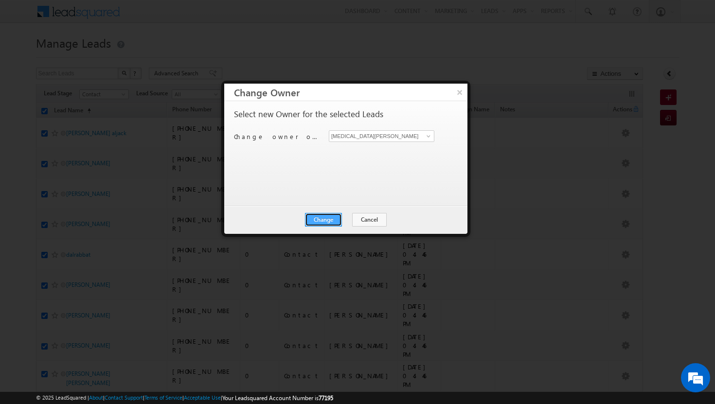
click at [333, 219] on button "Change" at bounding box center [323, 220] width 37 height 14
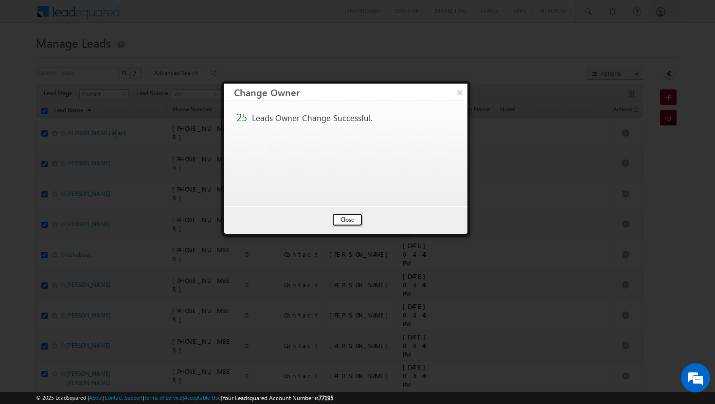
click at [342, 223] on button "Close" at bounding box center [347, 220] width 31 height 14
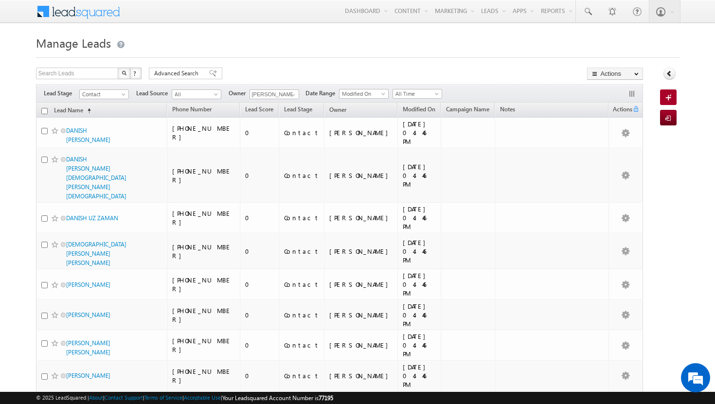
click at [45, 111] on input "checkbox" at bounding box center [44, 111] width 6 height 6
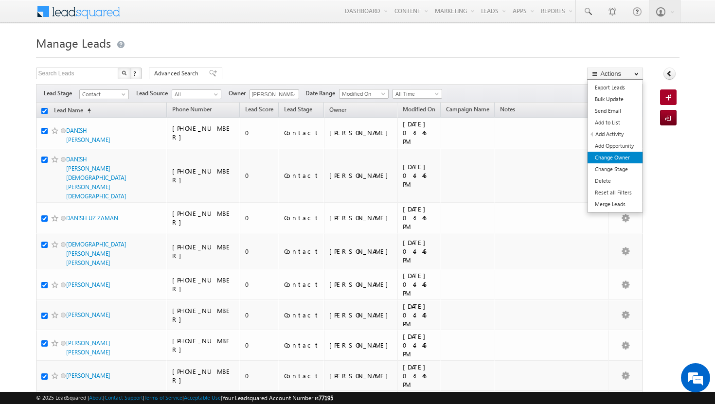
click at [618, 154] on link "Change Owner" at bounding box center [615, 158] width 55 height 12
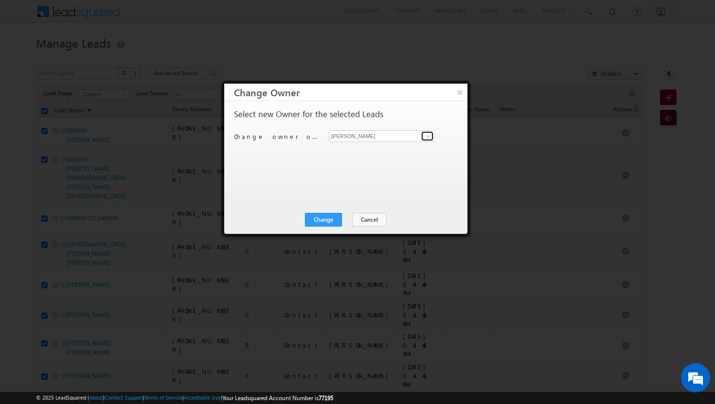
click at [429, 134] on span at bounding box center [429, 136] width 8 height 8
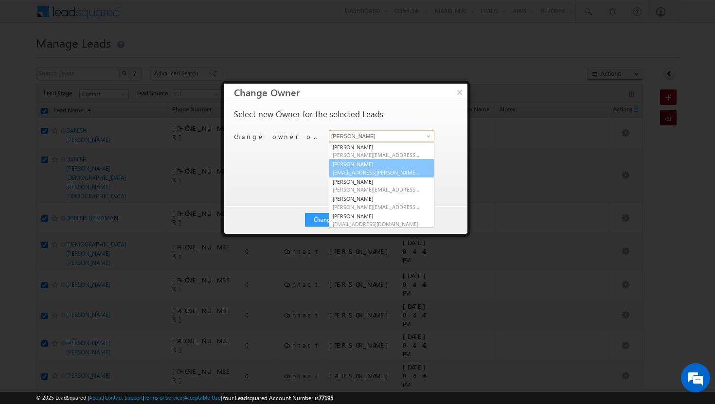
click at [386, 174] on span "[EMAIL_ADDRESS][PERSON_NAME][DOMAIN_NAME]" at bounding box center [377, 172] width 88 height 7
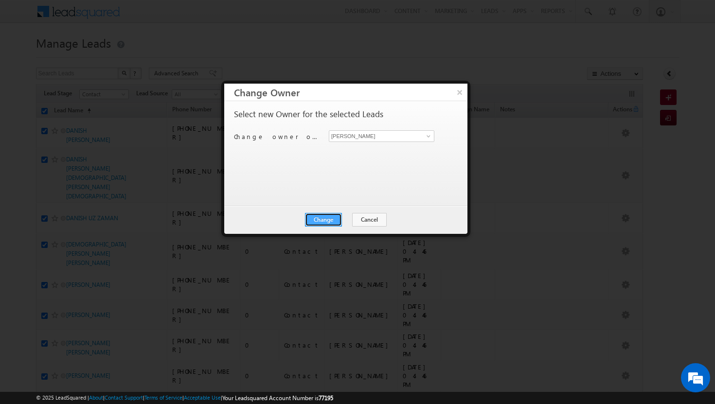
click at [321, 217] on button "Change" at bounding box center [323, 220] width 37 height 14
click at [340, 222] on button "Close" at bounding box center [347, 220] width 31 height 14
